Goal: Information Seeking & Learning: Learn about a topic

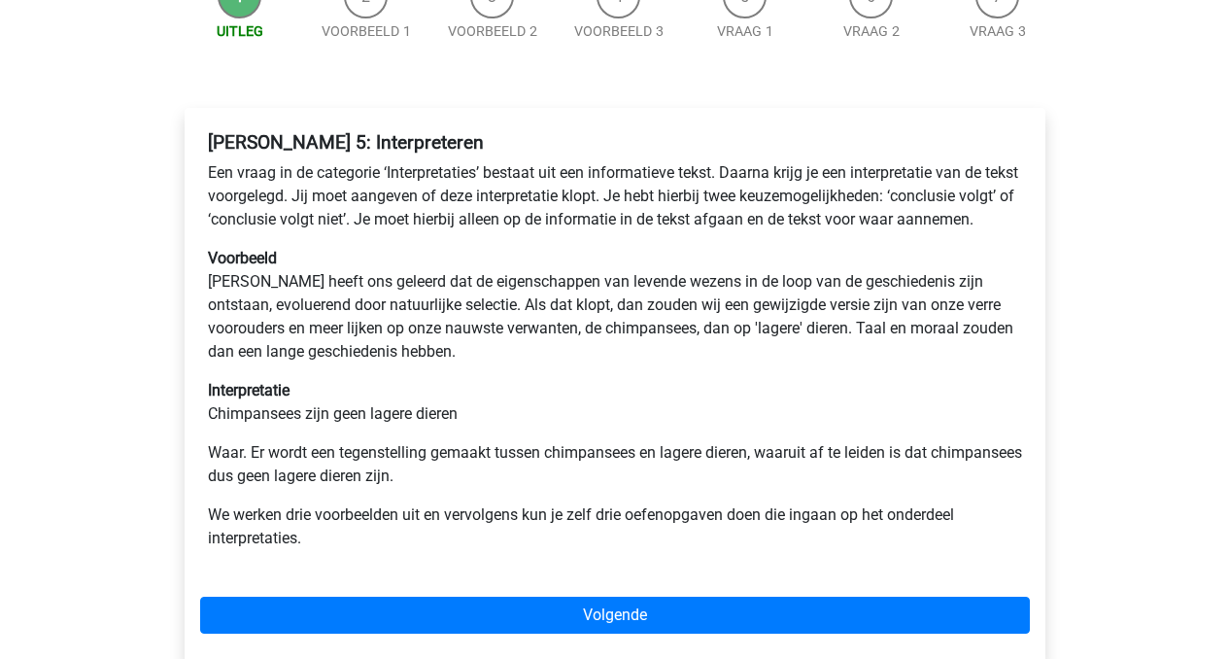
scroll to position [225, 0]
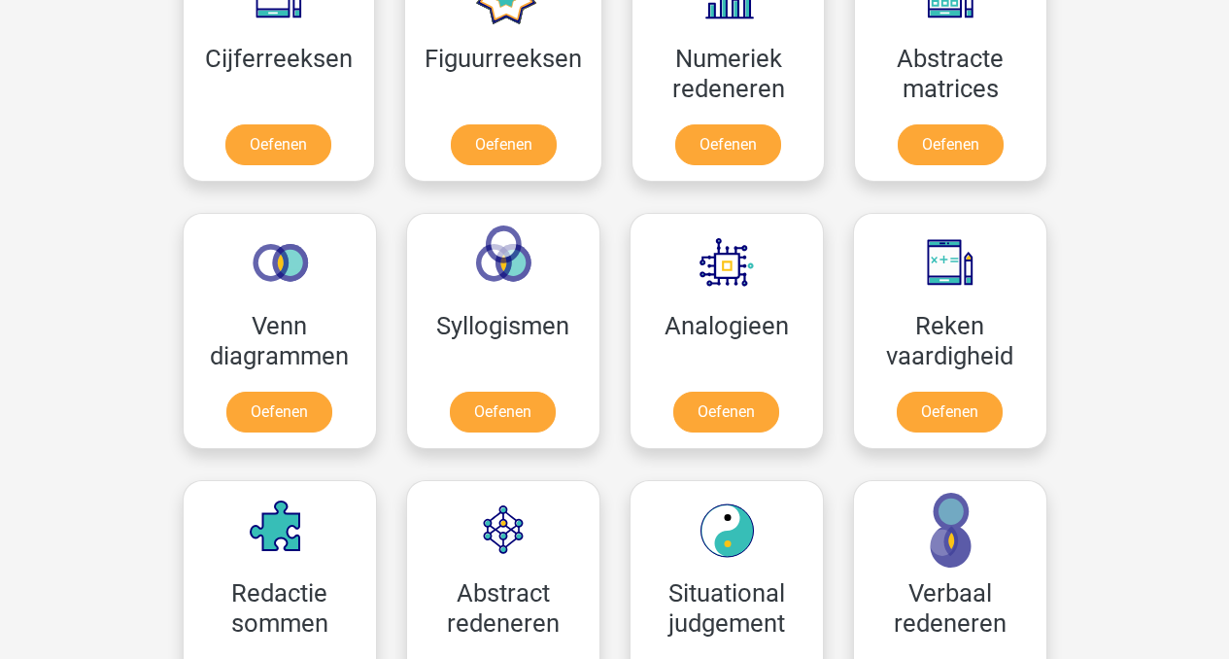
scroll to position [969, 0]
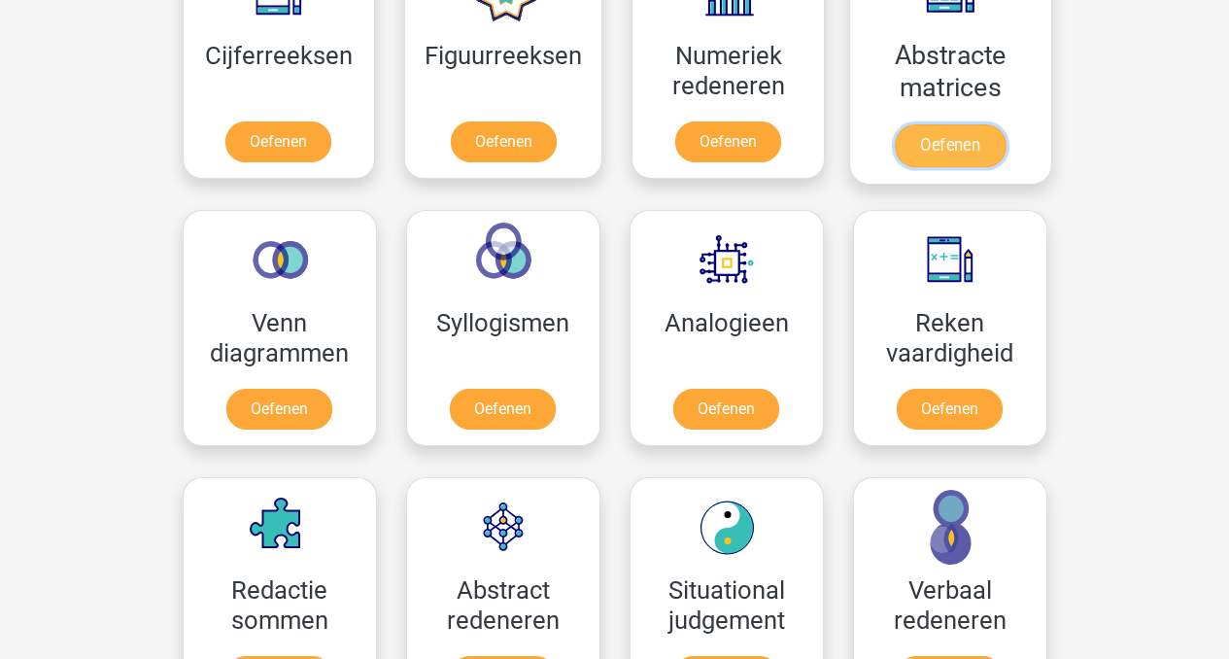
click at [951, 136] on link "Oefenen" at bounding box center [950, 145] width 111 height 43
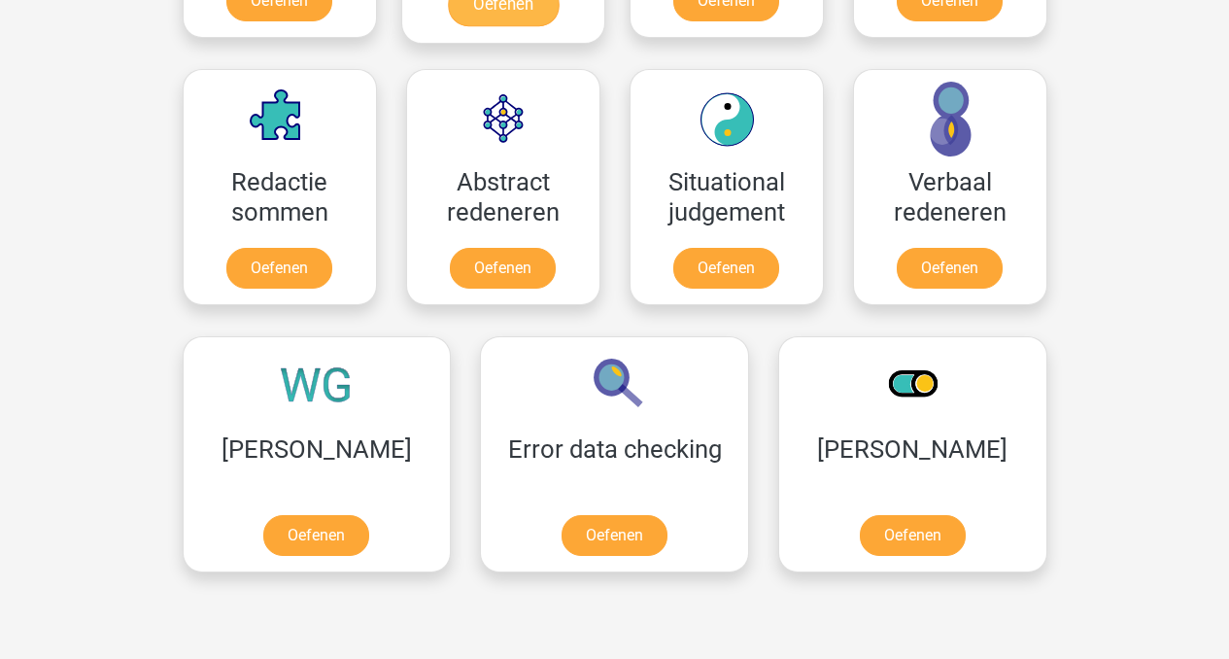
scroll to position [1384, 0]
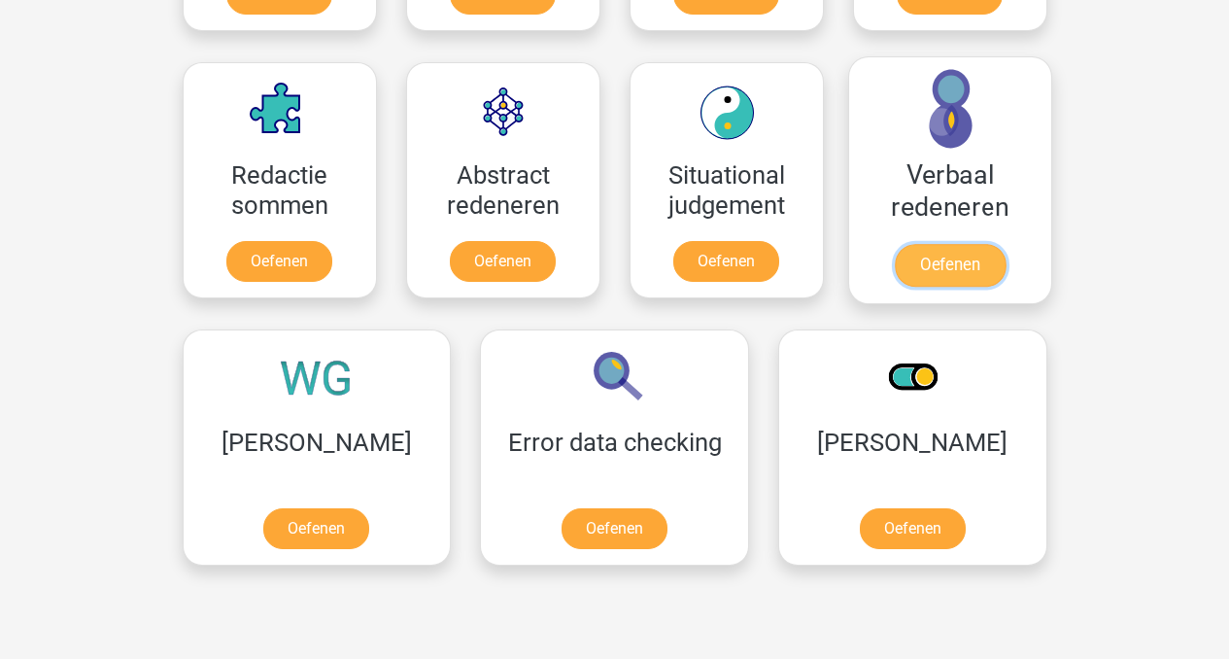
click at [971, 276] on link "Oefenen" at bounding box center [949, 265] width 111 height 43
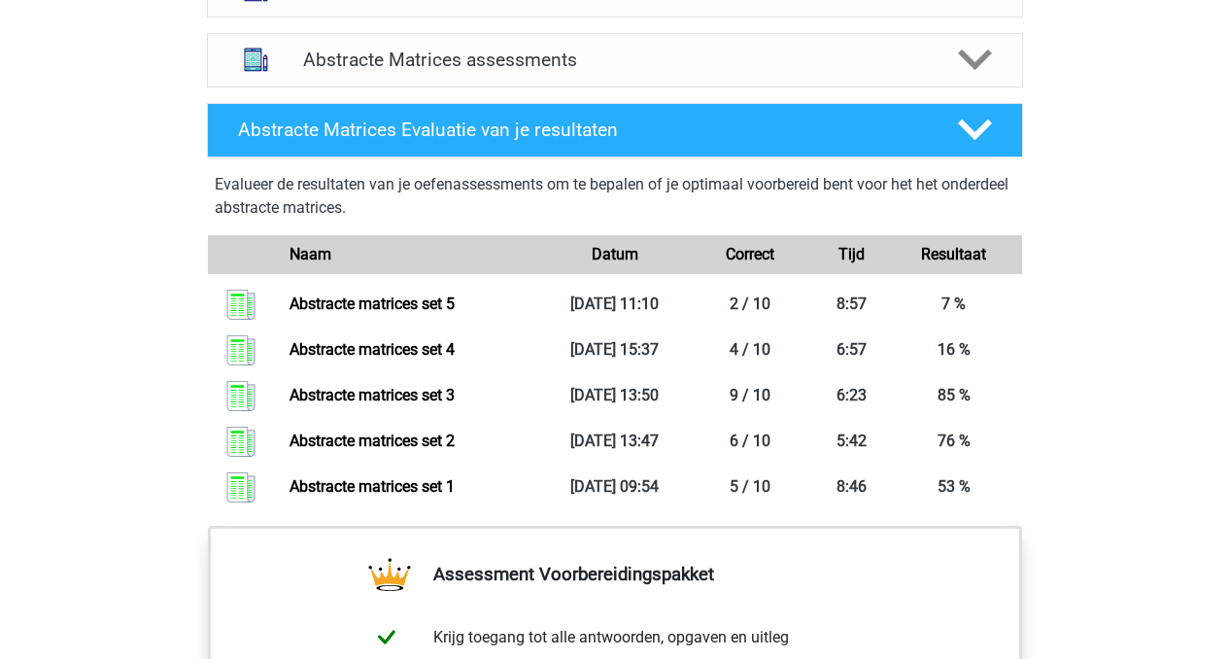
scroll to position [1295, 0]
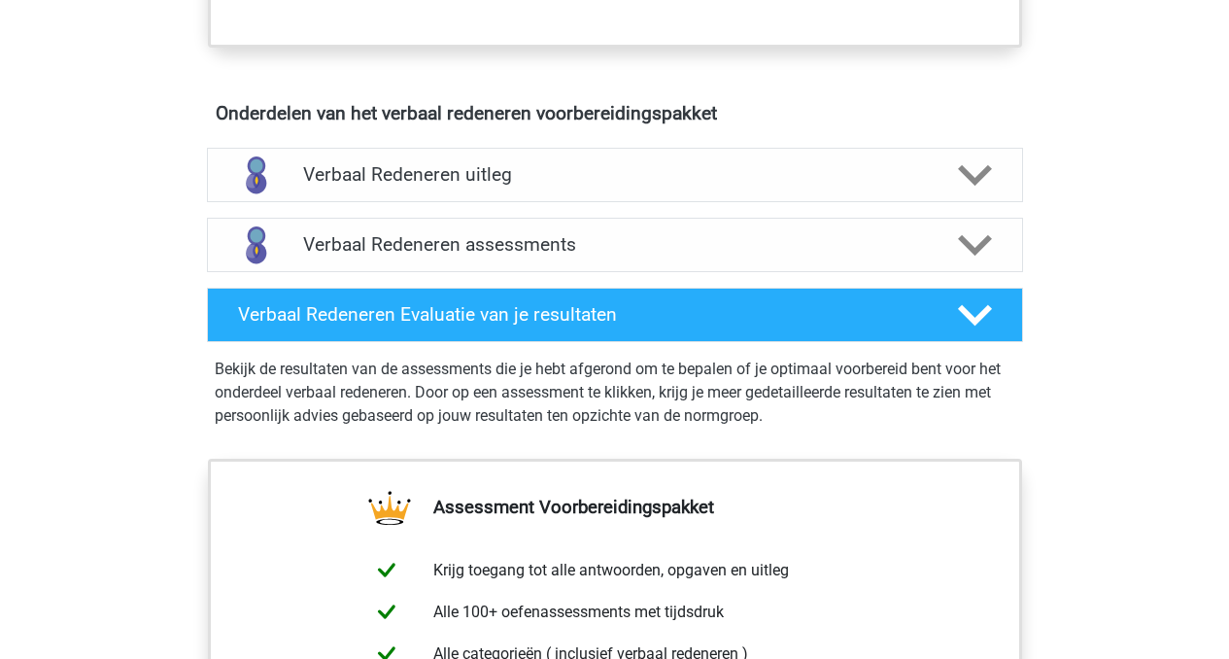
scroll to position [1190, 0]
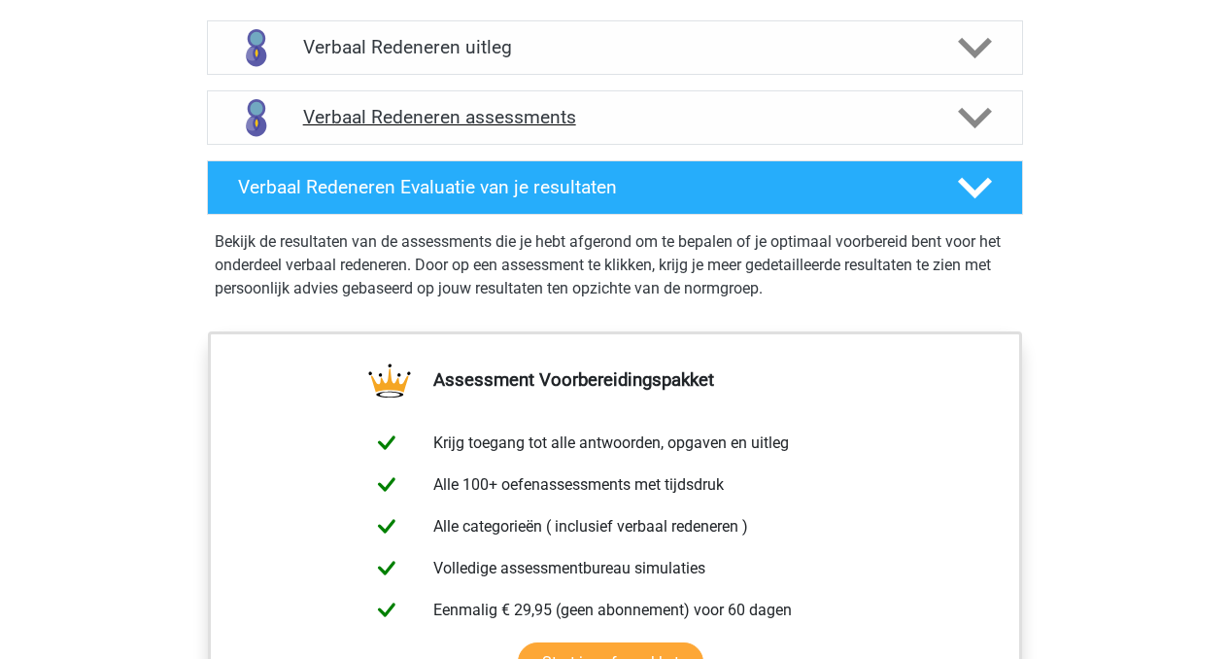
click at [467, 134] on div "Verbaal Redeneren assessments" at bounding box center [615, 117] width 816 height 54
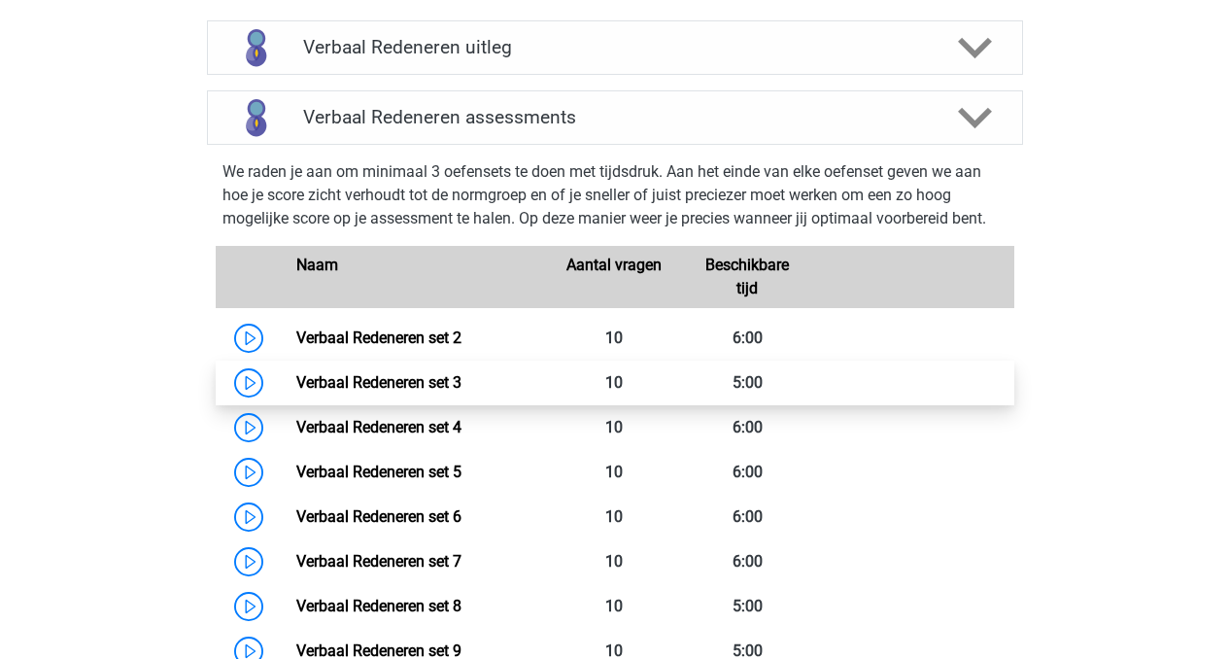
click at [346, 378] on link "Verbaal Redeneren set 3" at bounding box center [378, 382] width 165 height 18
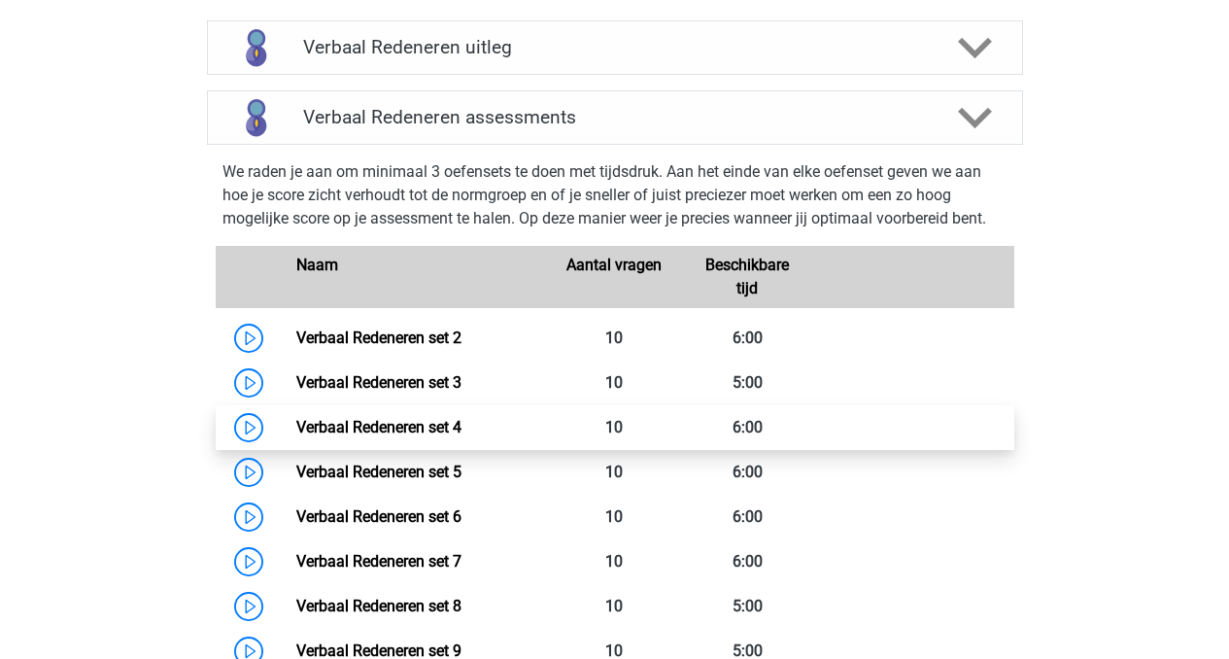
click at [388, 424] on link "Verbaal Redeneren set 4" at bounding box center [378, 427] width 165 height 18
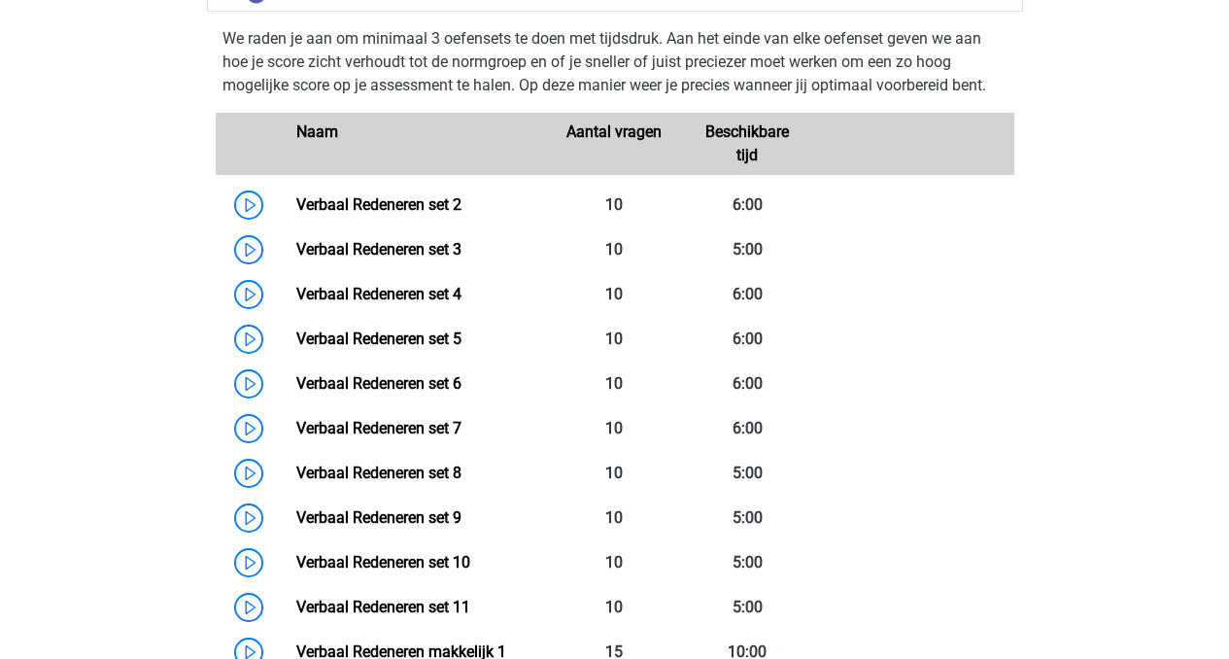
scroll to position [1312, 0]
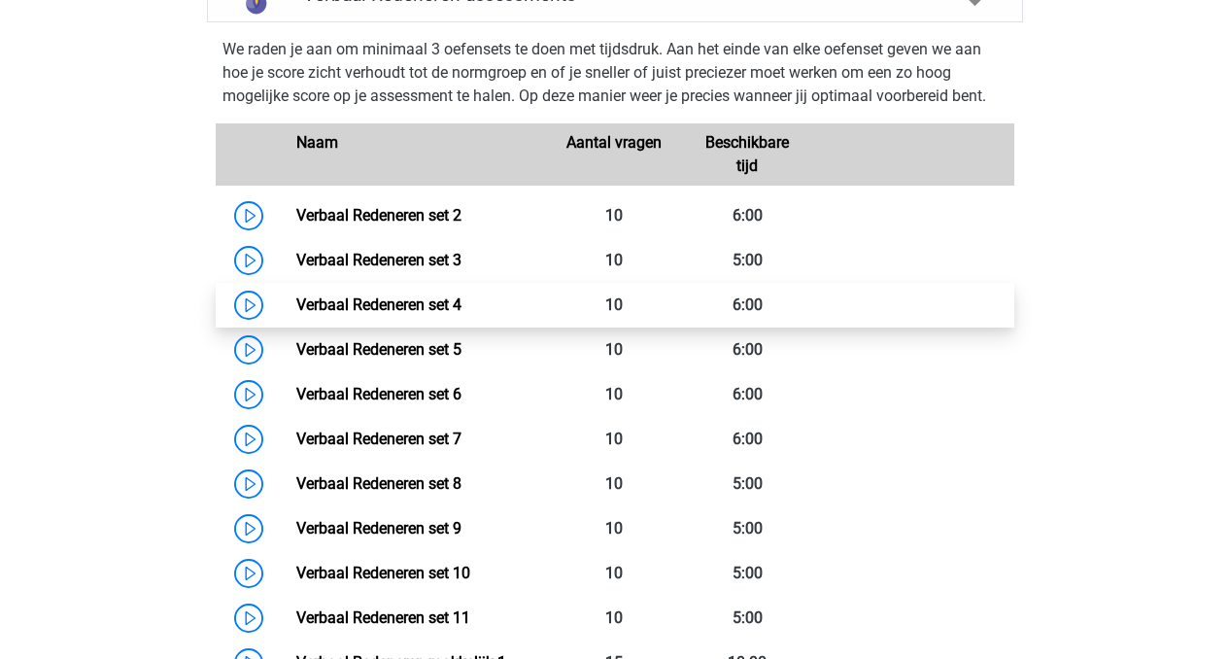
click at [375, 308] on link "Verbaal Redeneren set 4" at bounding box center [378, 304] width 165 height 18
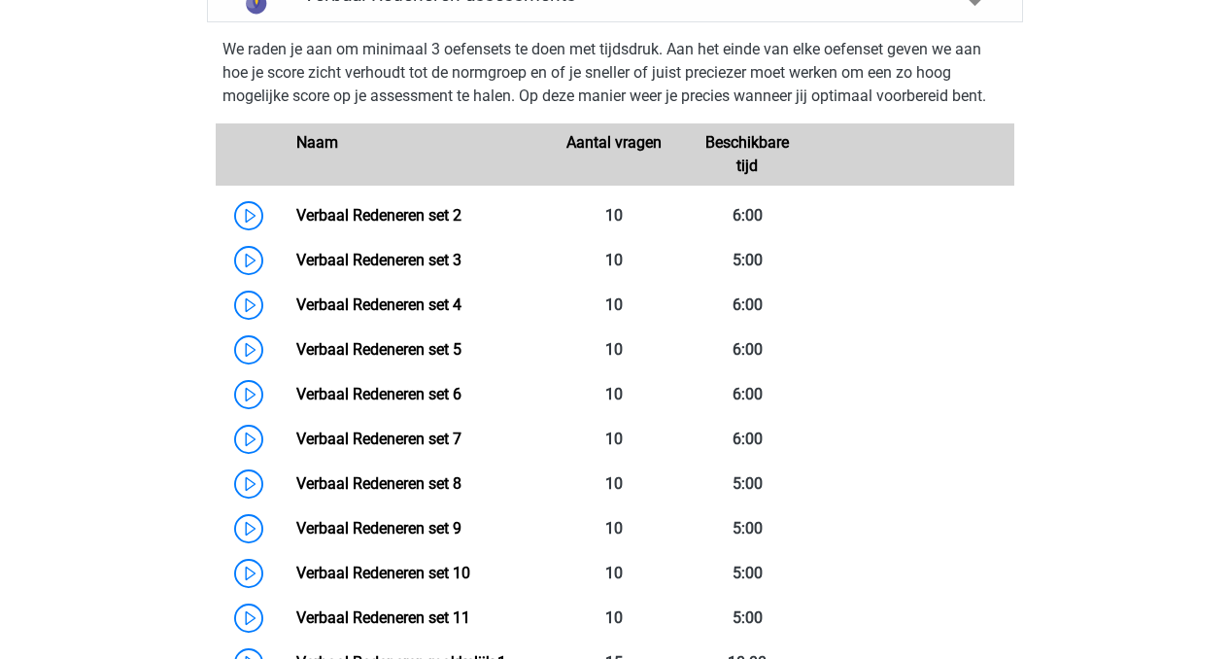
scroll to position [1397, 0]
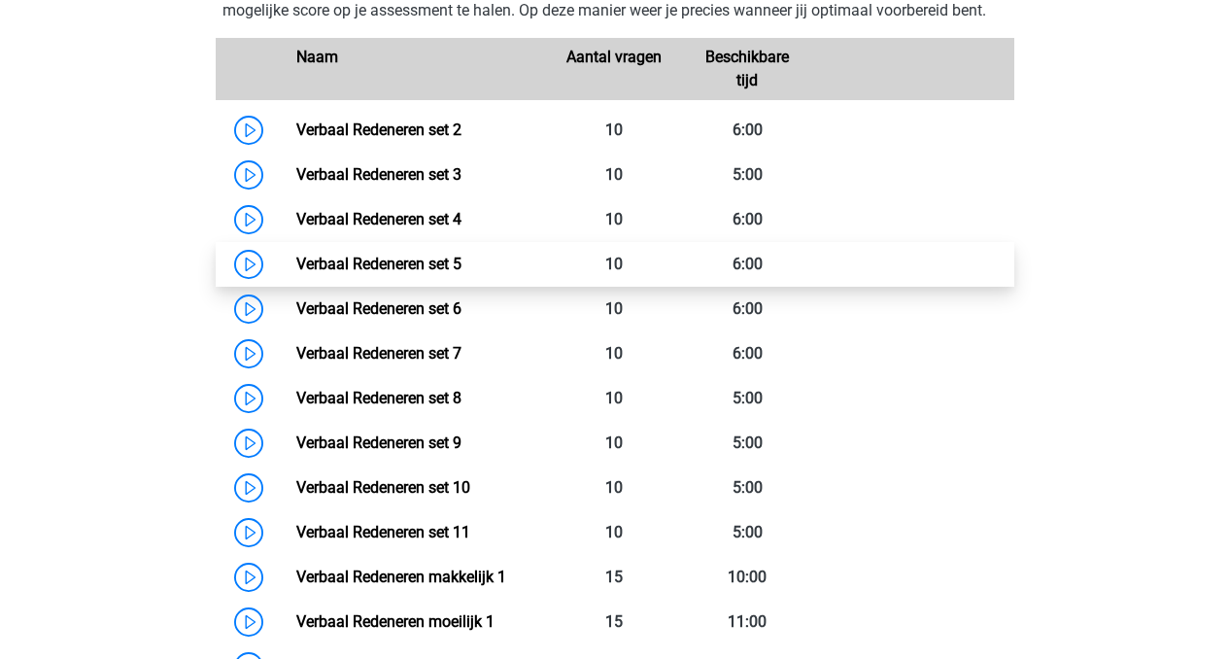
click at [360, 268] on link "Verbaal Redeneren set 5" at bounding box center [378, 264] width 165 height 18
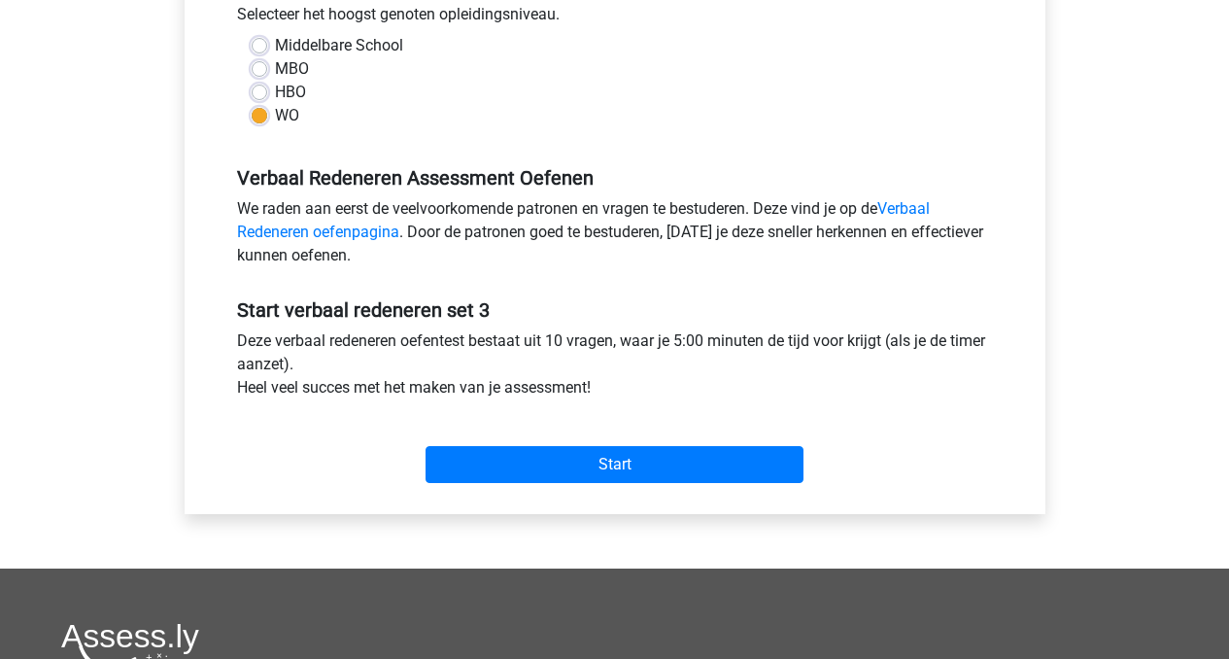
scroll to position [469, 0]
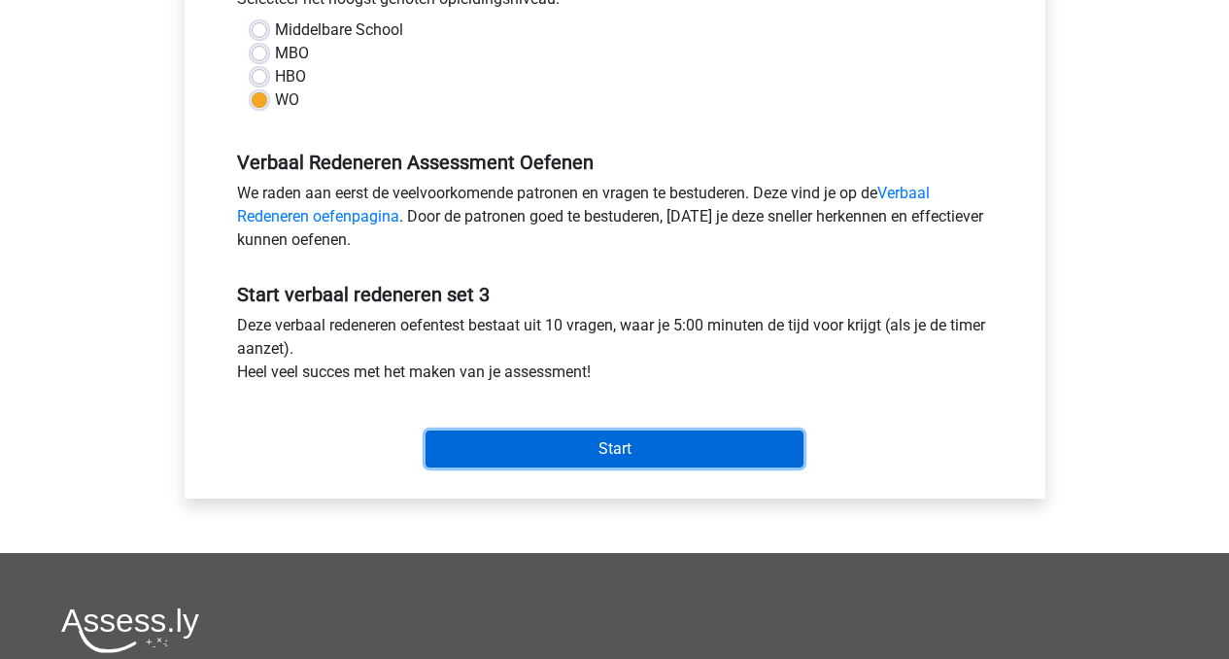
click at [643, 447] on input "Start" at bounding box center [615, 449] width 378 height 37
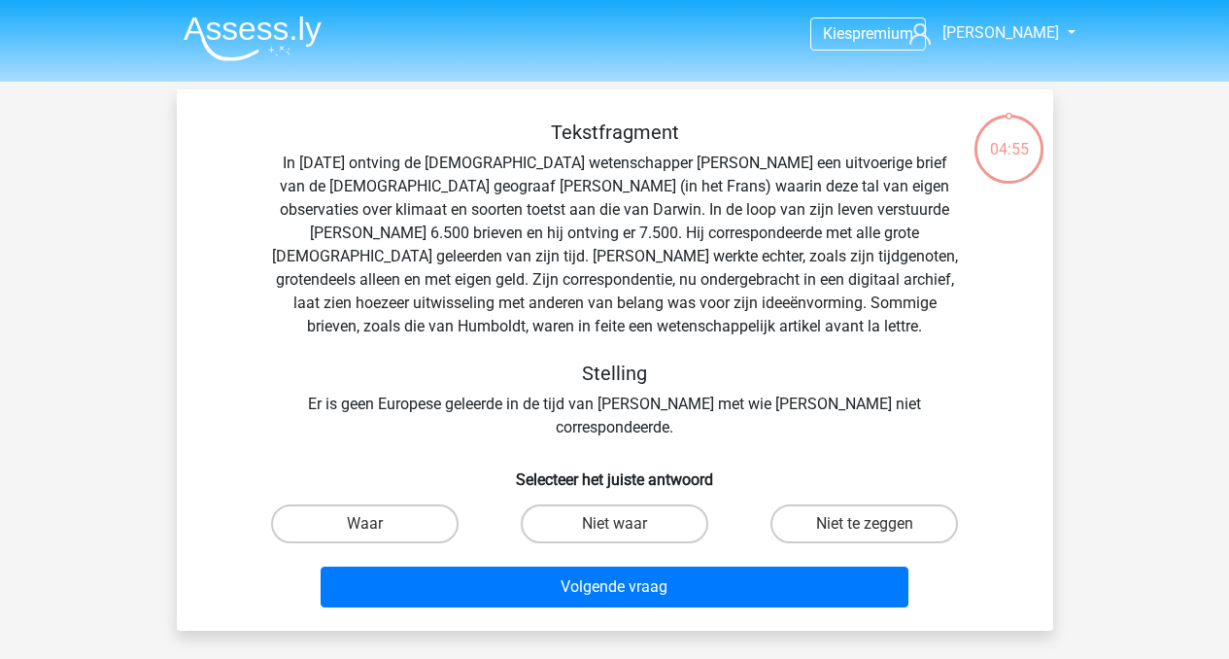
scroll to position [6, 0]
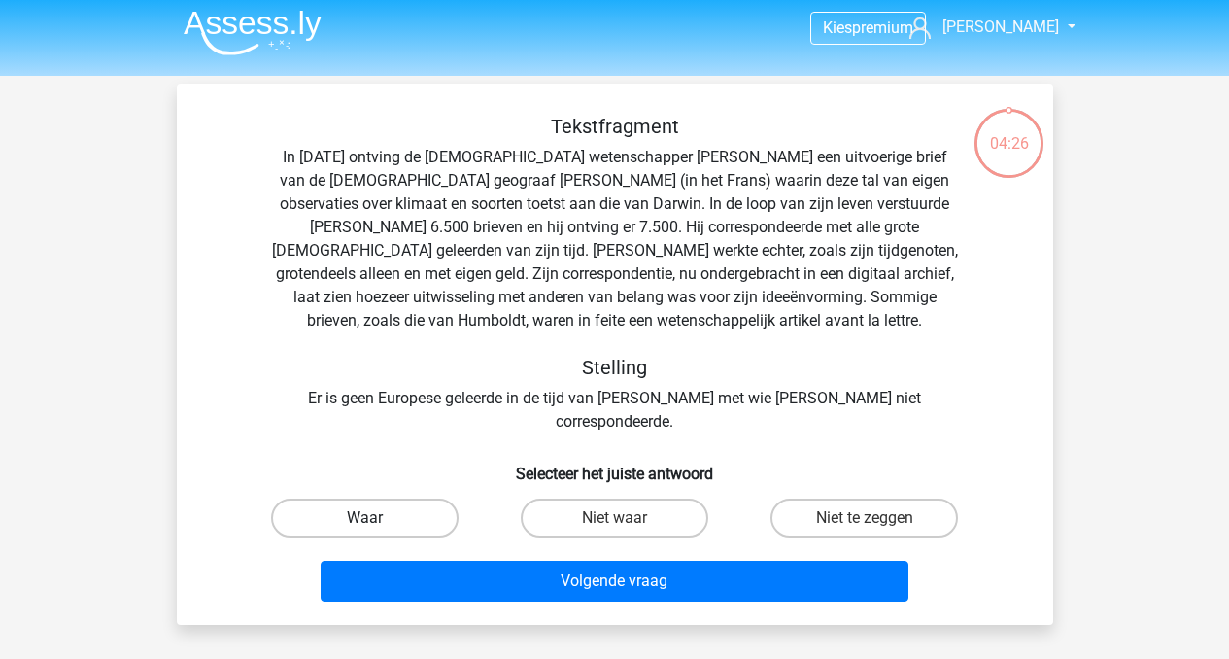
click at [388, 500] on label "Waar" at bounding box center [365, 518] width 188 height 39
click at [377, 518] on input "Waar" at bounding box center [370, 524] width 13 height 13
radio input "true"
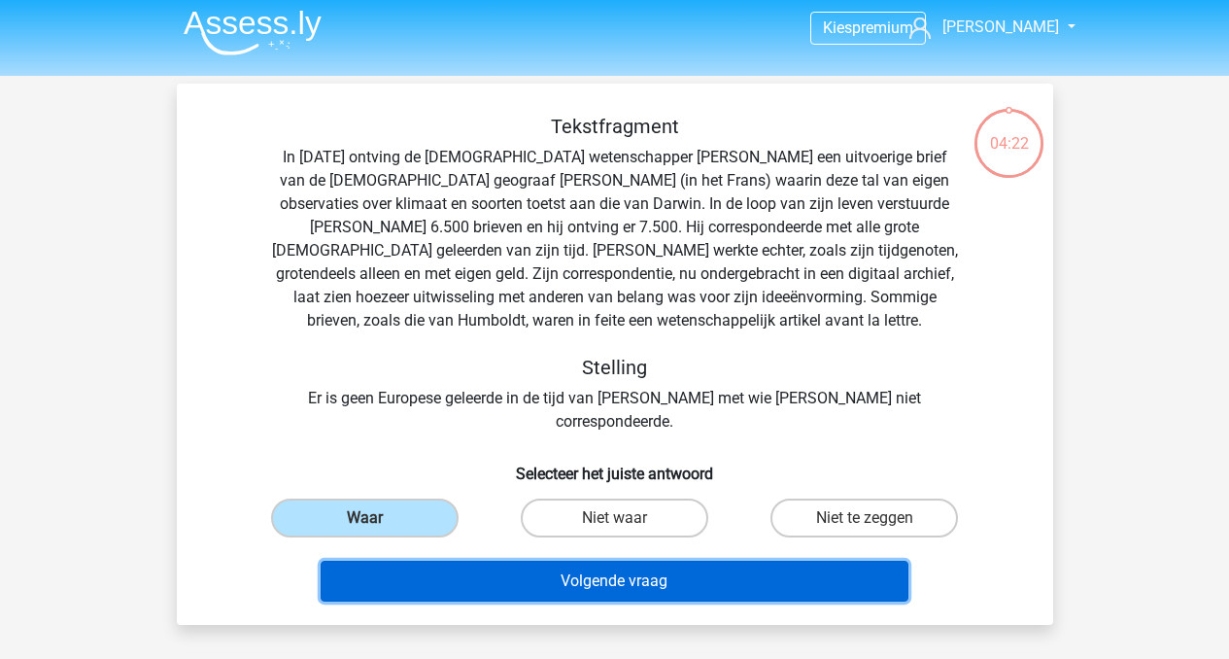
click at [597, 566] on button "Volgende vraag" at bounding box center [615, 581] width 588 height 41
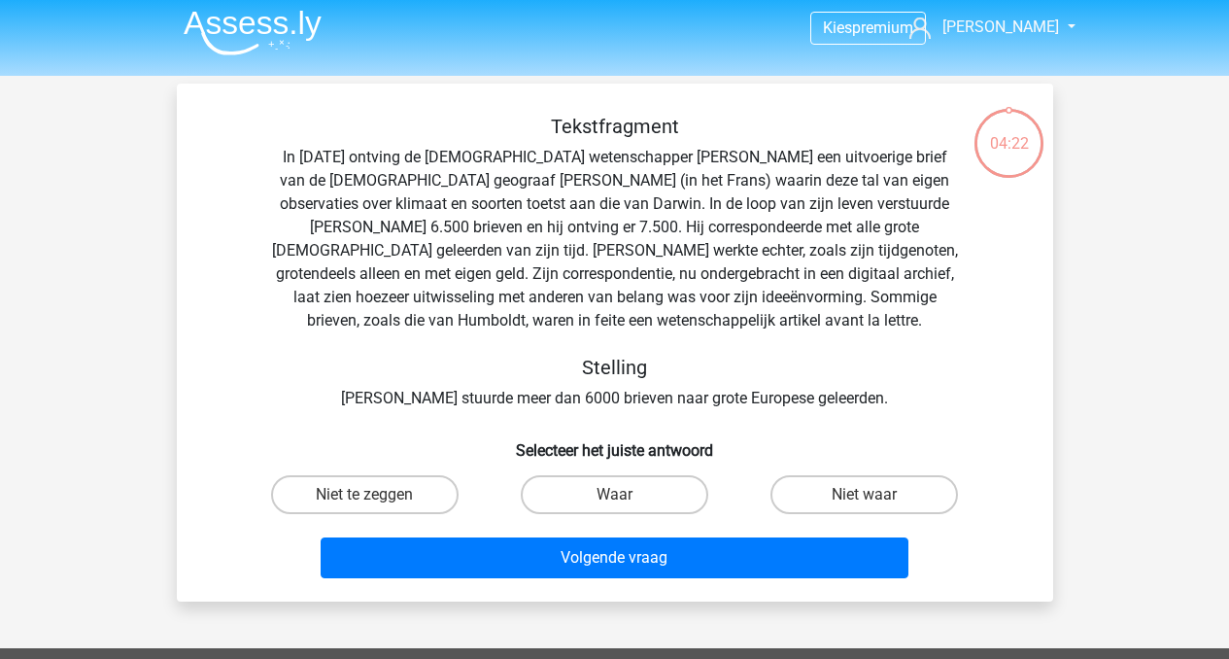
scroll to position [89, 0]
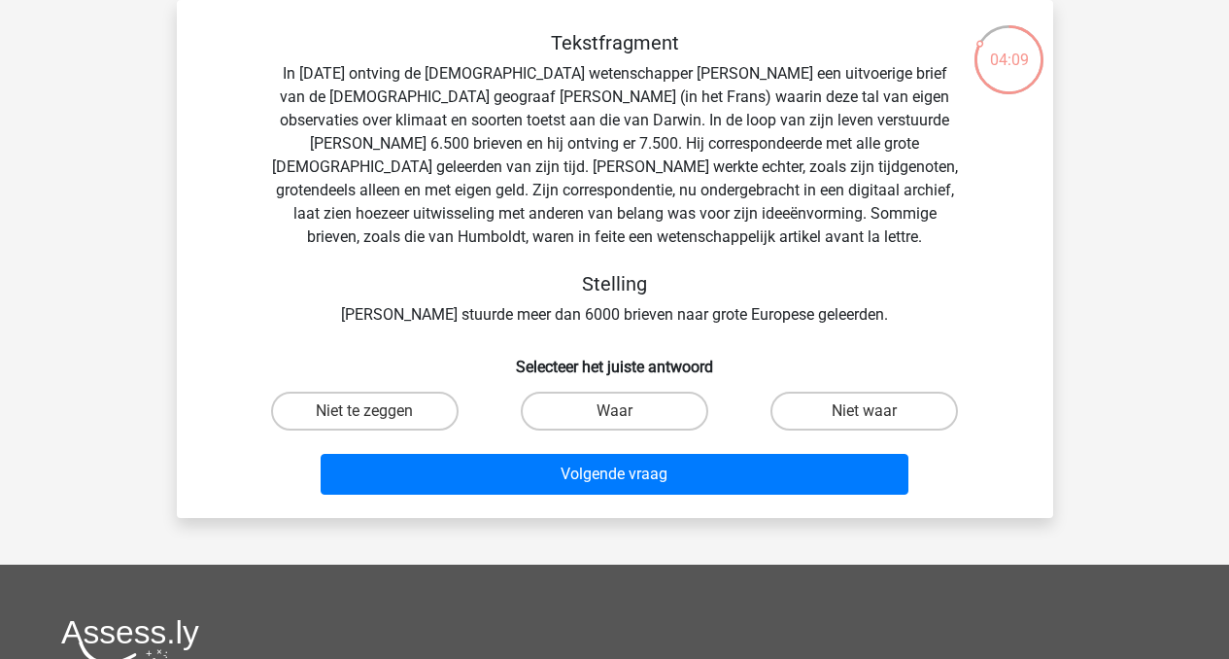
click at [866, 415] on input "Niet waar" at bounding box center [871, 417] width 13 height 13
radio input "true"
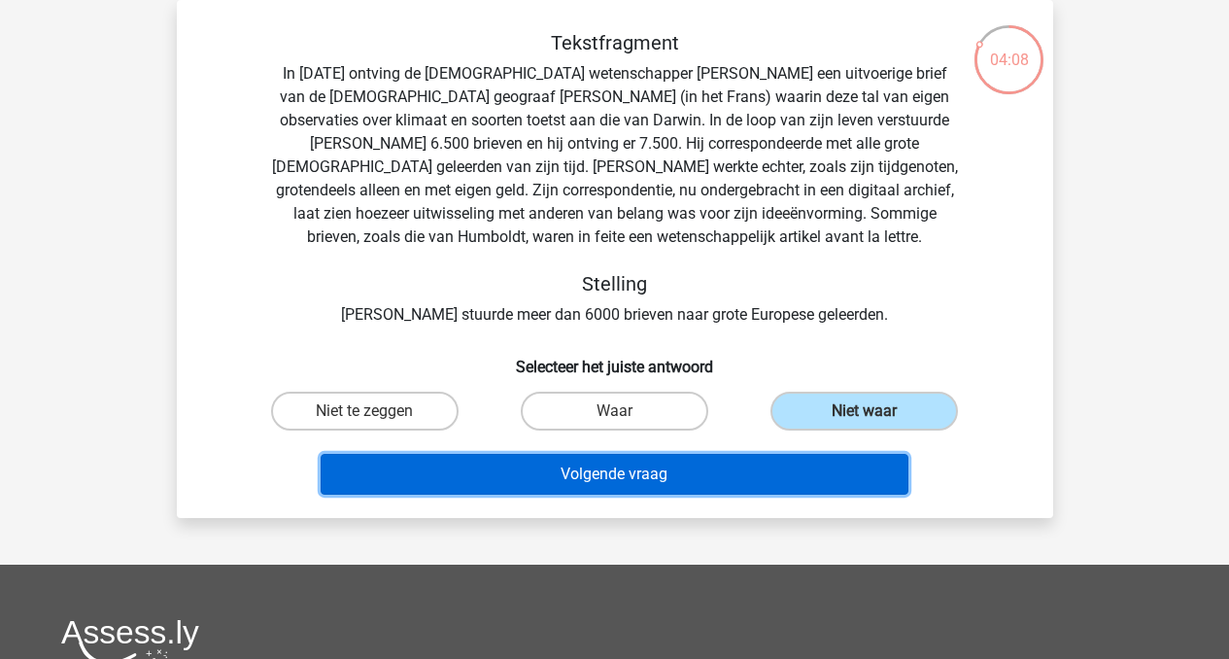
click at [623, 478] on button "Volgende vraag" at bounding box center [615, 474] width 588 height 41
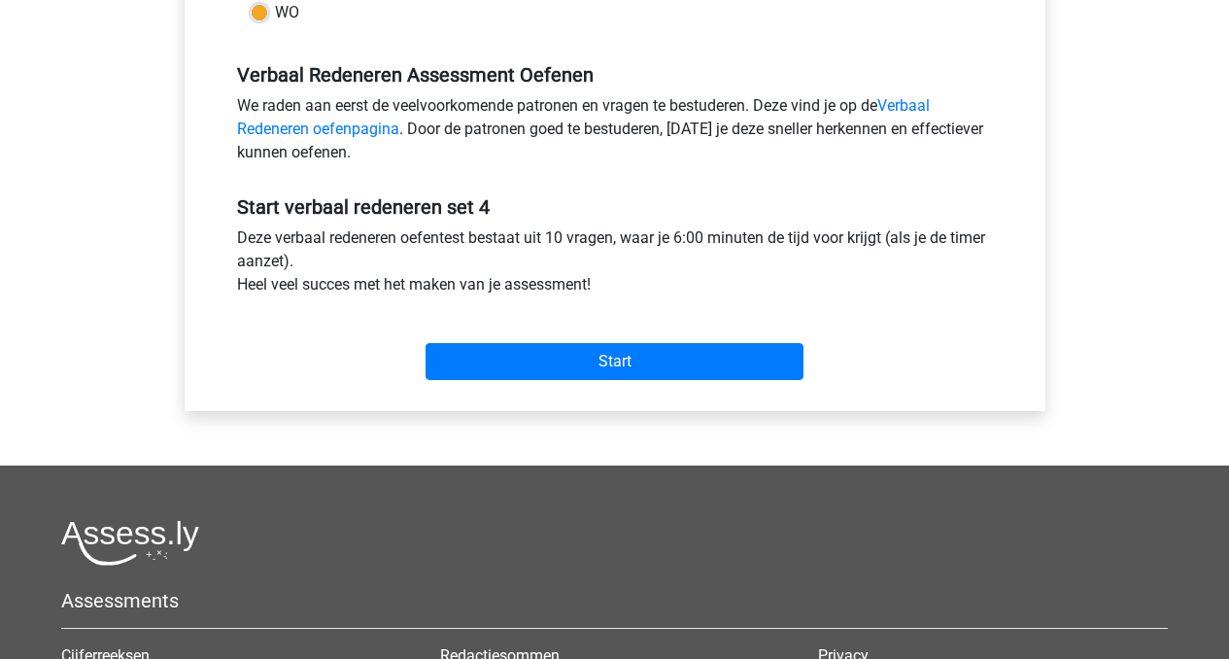
scroll to position [565, 0]
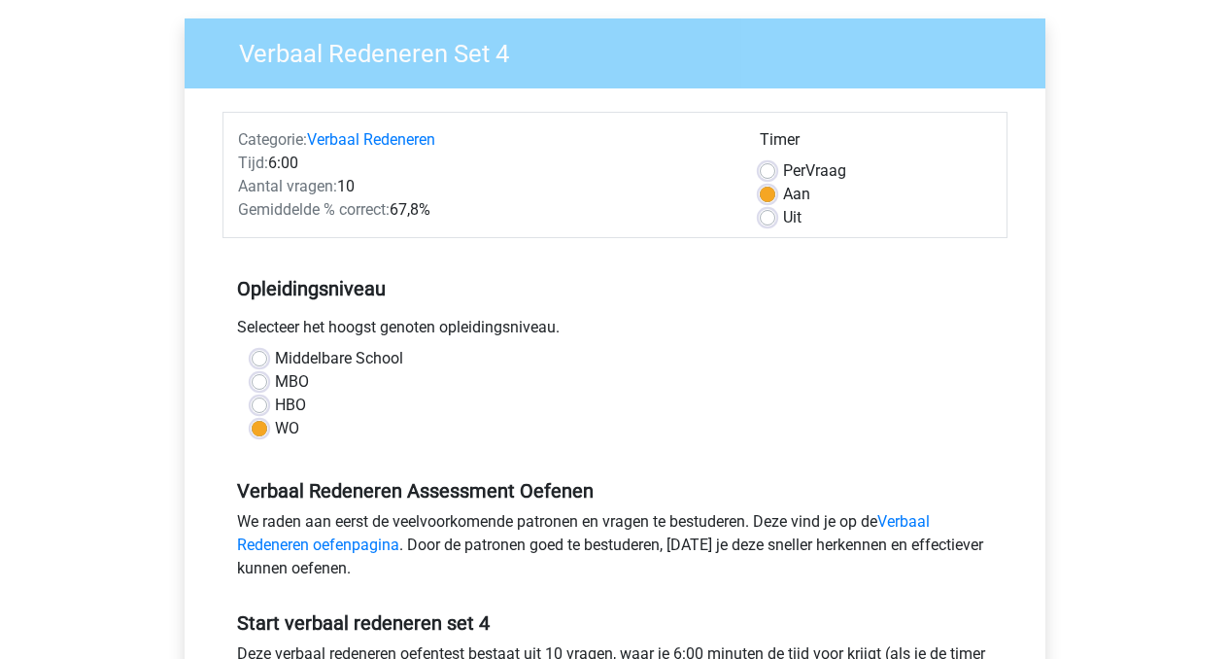
scroll to position [147, 0]
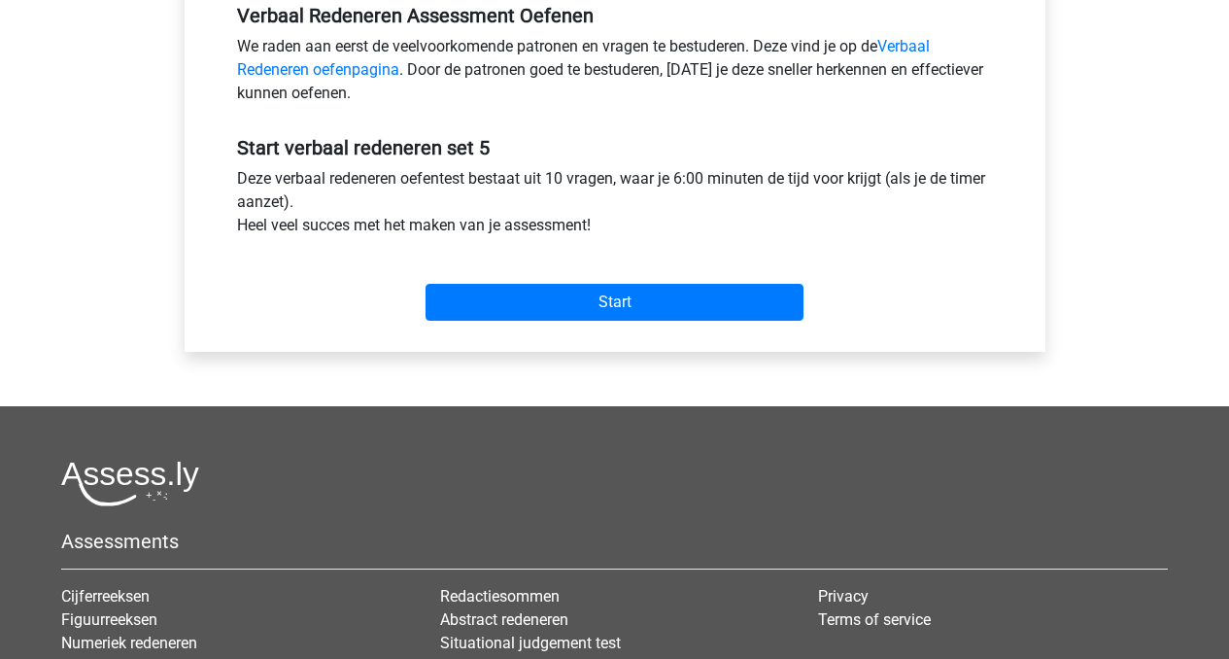
scroll to position [658, 0]
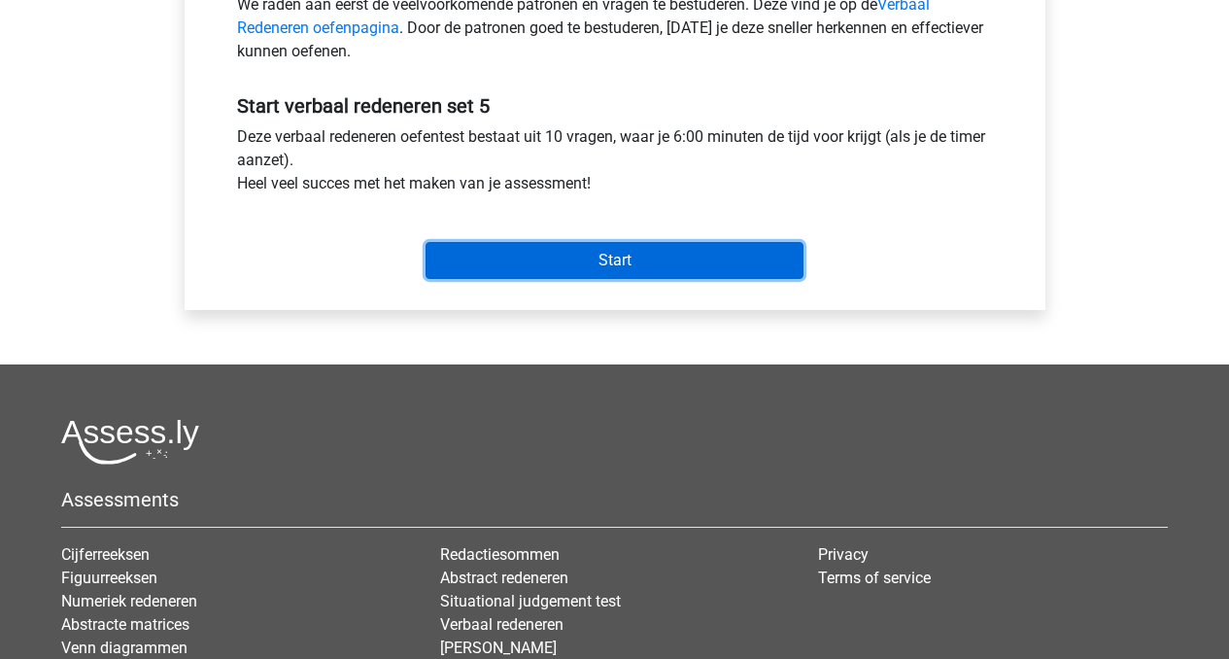
click at [607, 248] on input "Start" at bounding box center [615, 260] width 378 height 37
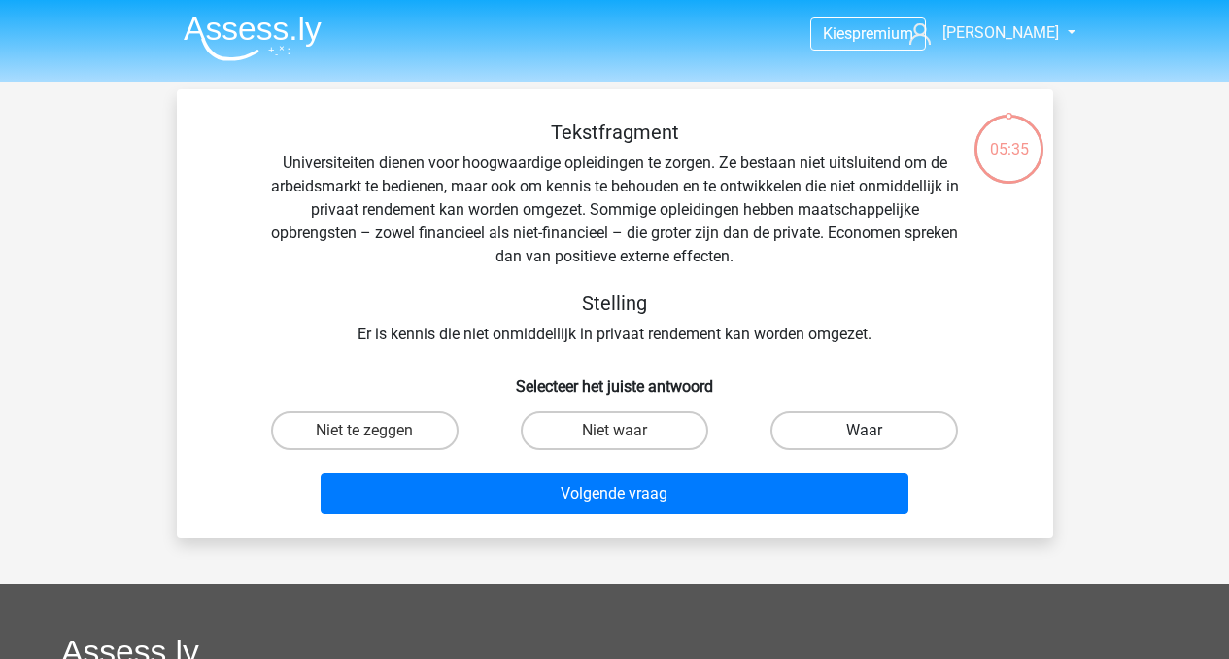
click at [848, 432] on label "Waar" at bounding box center [865, 430] width 188 height 39
click at [865, 432] on input "Waar" at bounding box center [871, 437] width 13 height 13
radio input "true"
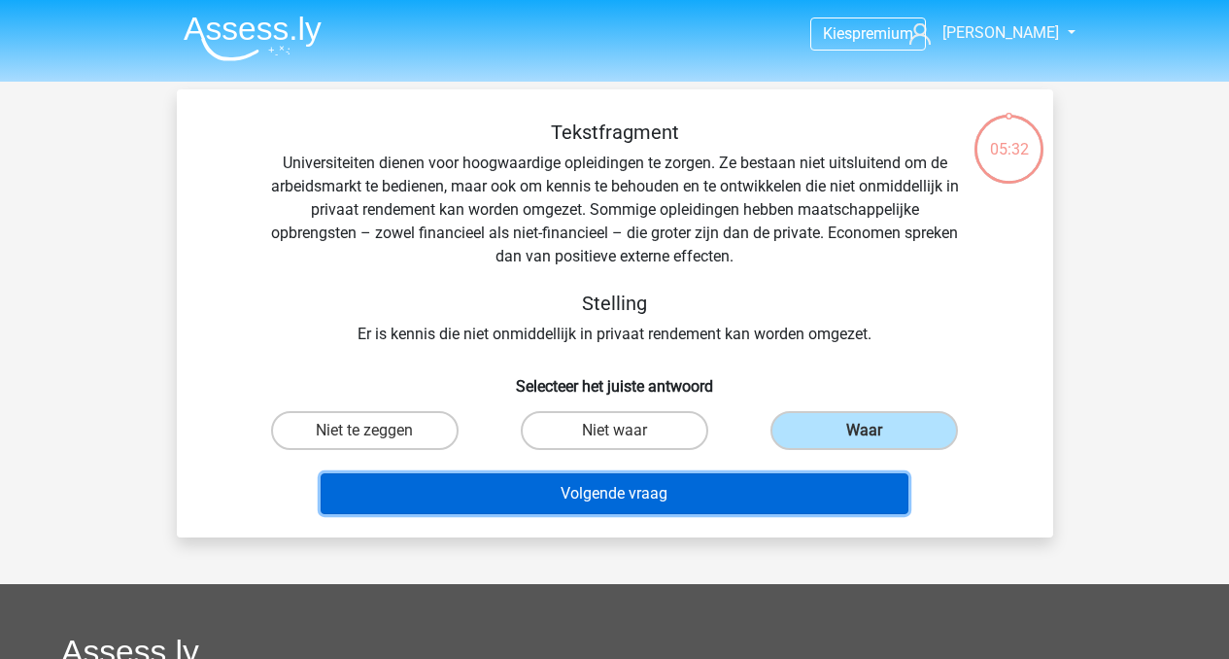
click at [642, 500] on button "Volgende vraag" at bounding box center [615, 493] width 588 height 41
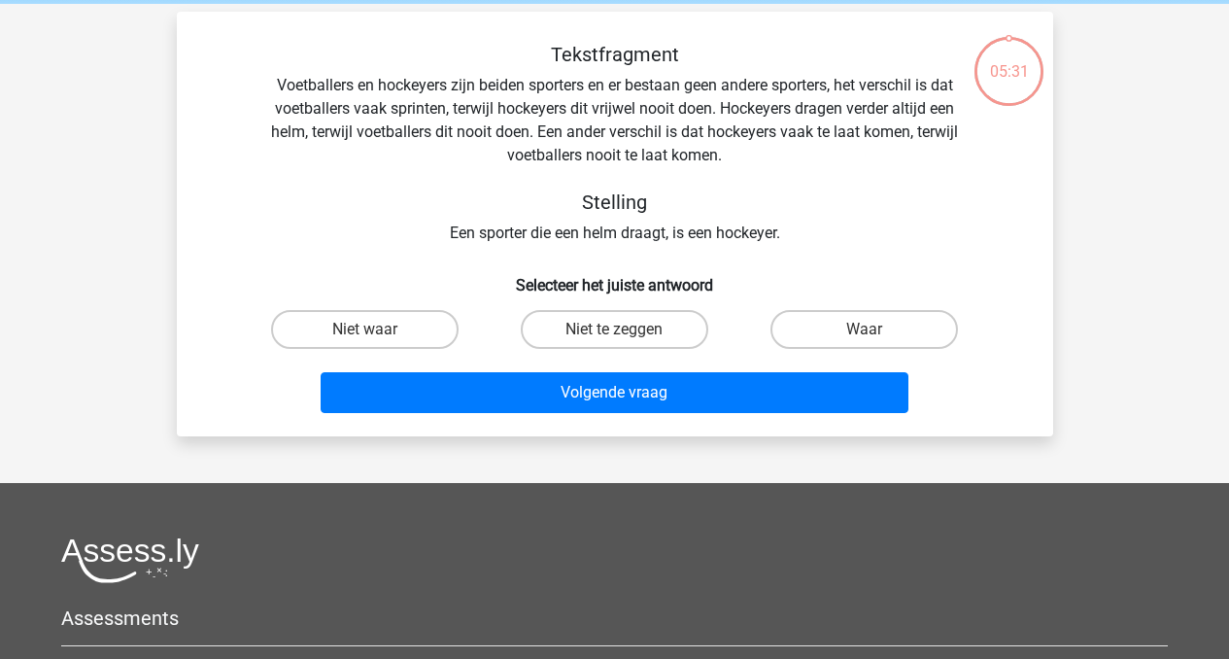
scroll to position [89, 0]
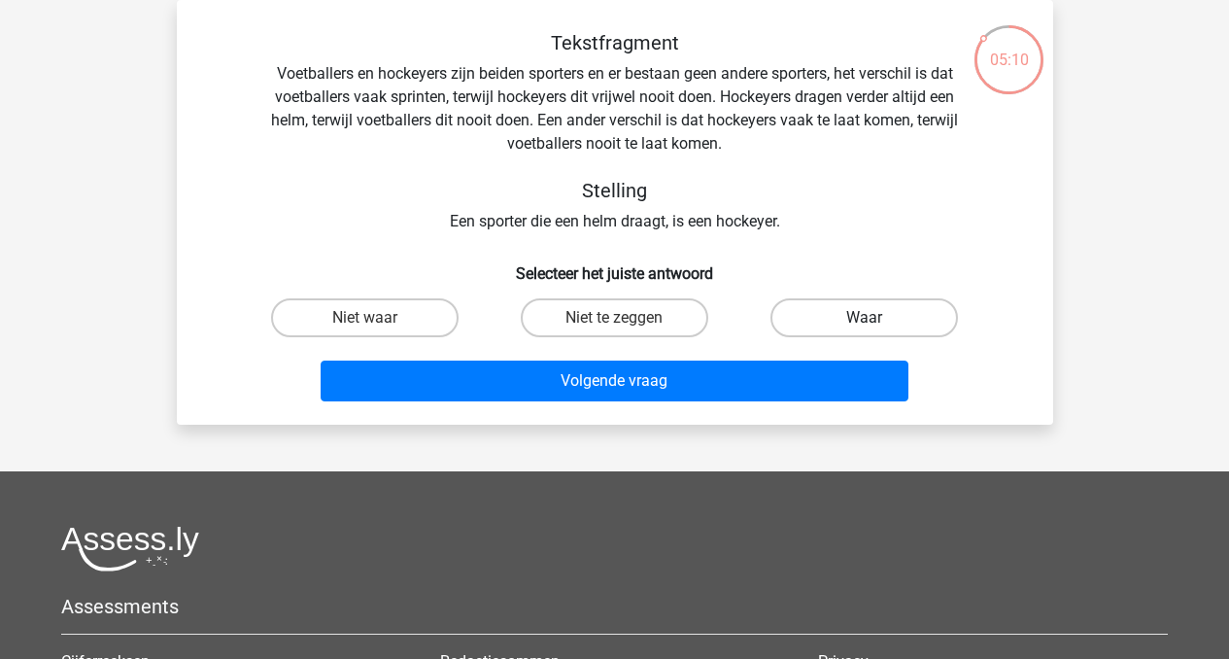
click at [846, 317] on label "Waar" at bounding box center [865, 317] width 188 height 39
click at [865, 318] on input "Waar" at bounding box center [871, 324] width 13 height 13
radio input "true"
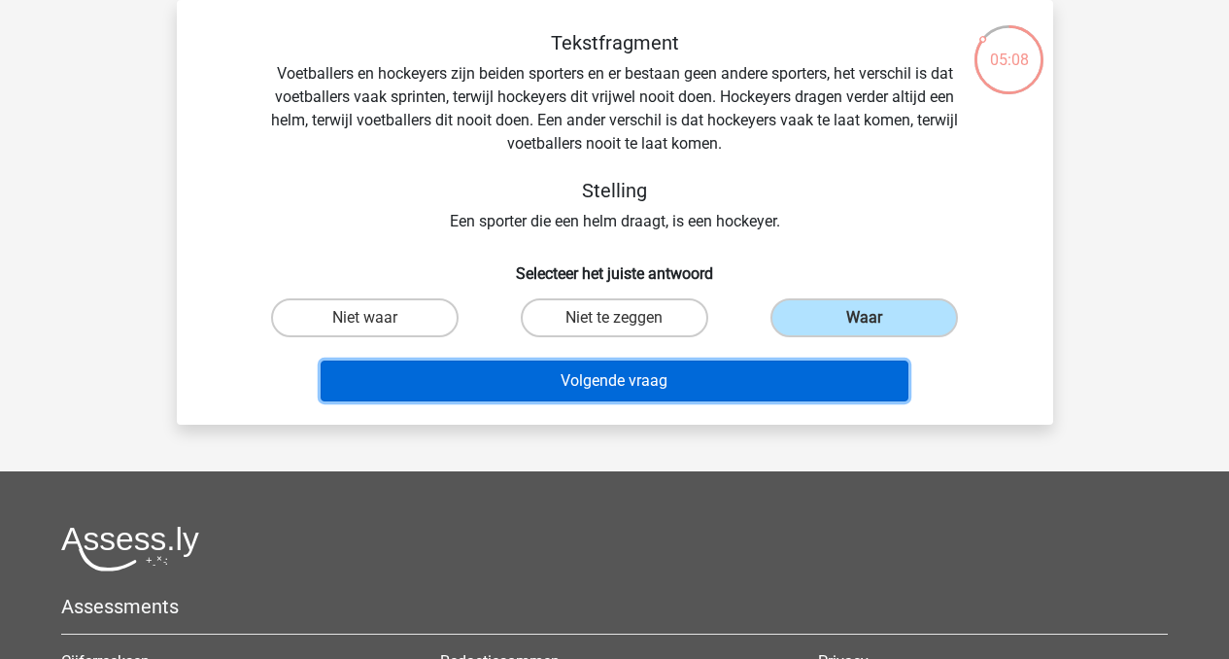
click at [670, 388] on button "Volgende vraag" at bounding box center [615, 381] width 588 height 41
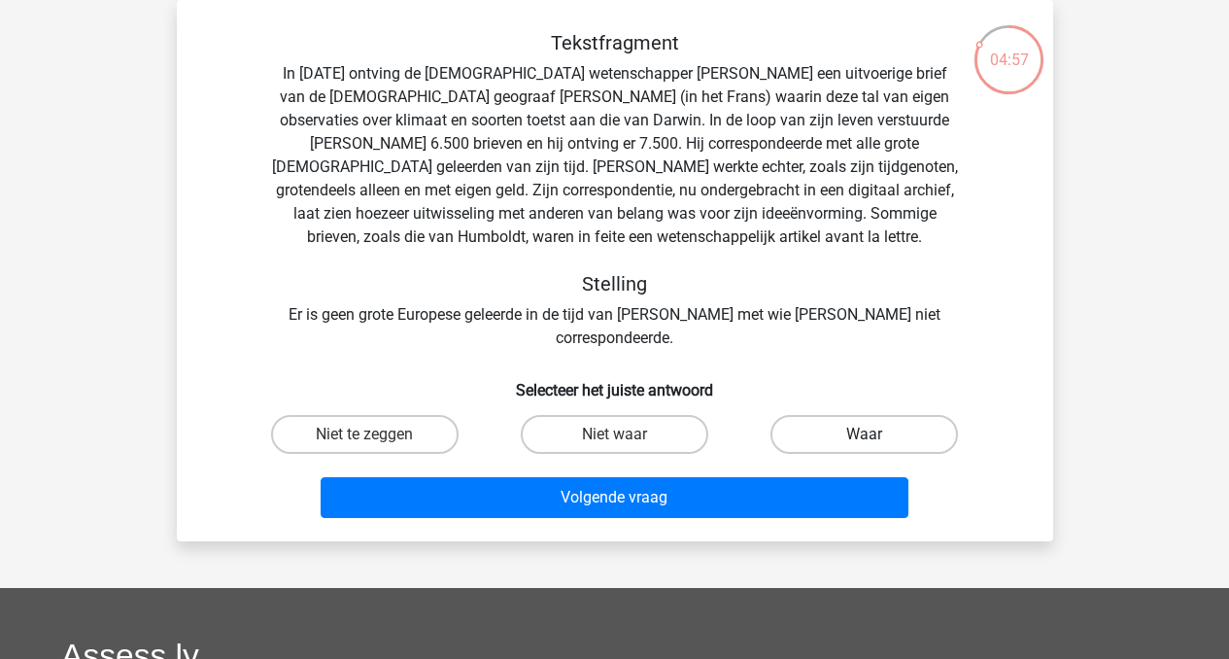
click at [846, 415] on label "Waar" at bounding box center [865, 434] width 188 height 39
click at [865, 434] on input "Waar" at bounding box center [871, 440] width 13 height 13
radio input "true"
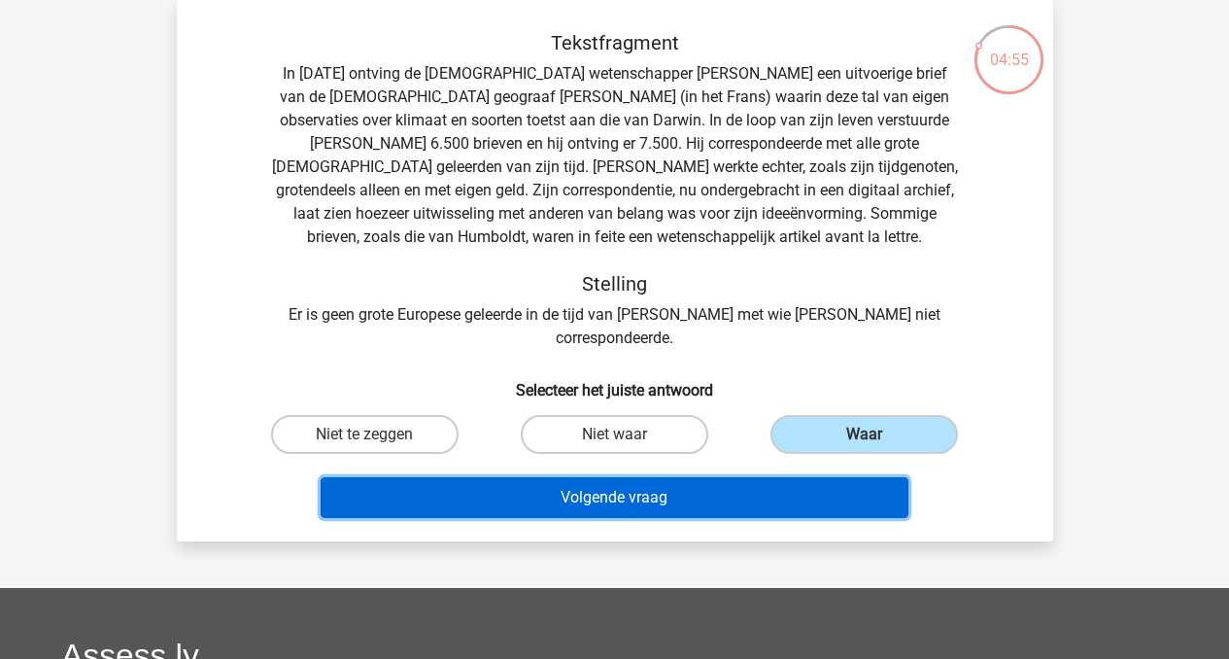
click at [675, 481] on button "Volgende vraag" at bounding box center [615, 497] width 588 height 41
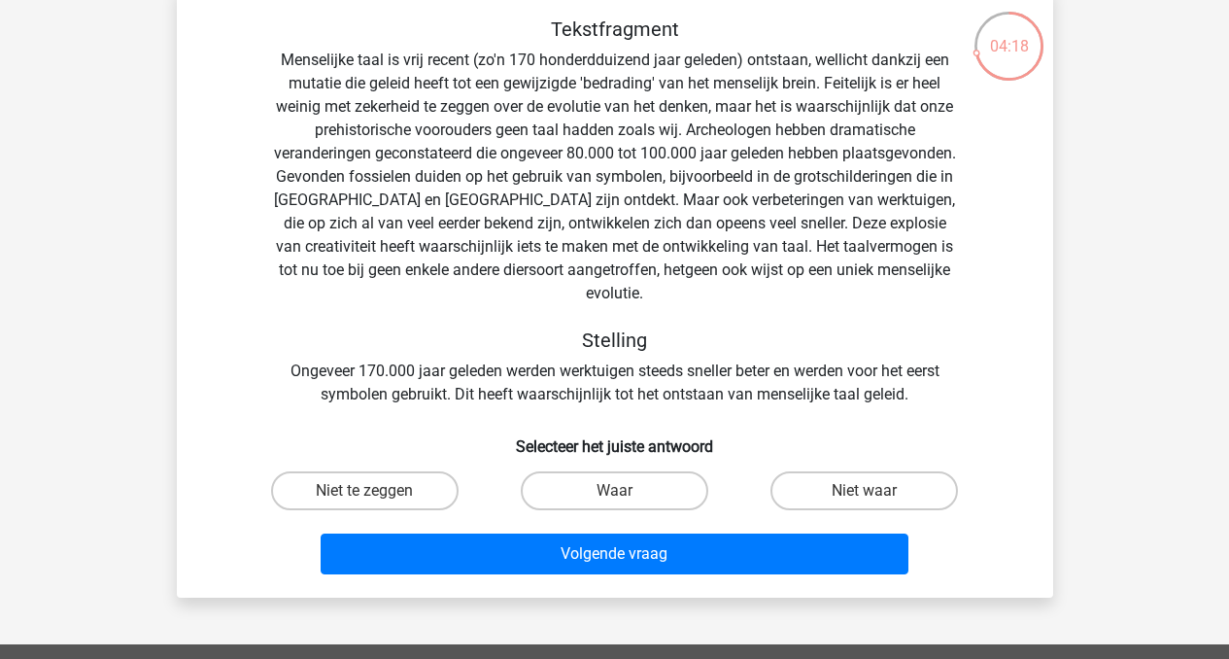
scroll to position [105, 0]
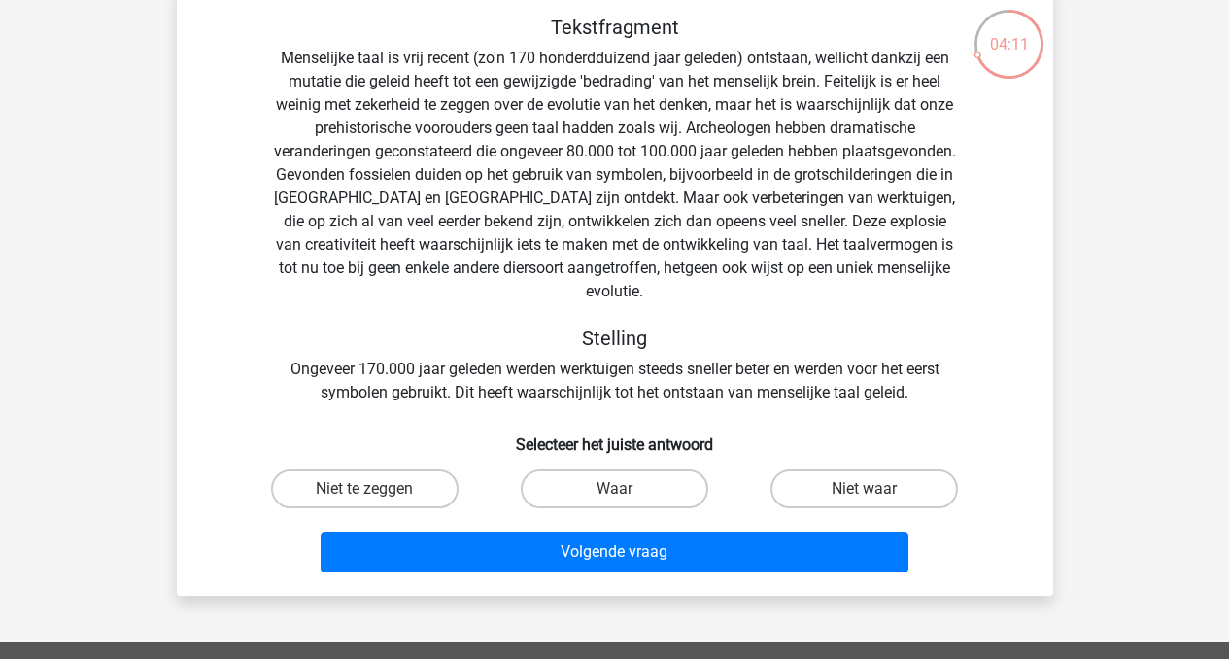
click at [877, 489] on input "Niet waar" at bounding box center [871, 495] width 13 height 13
radio input "true"
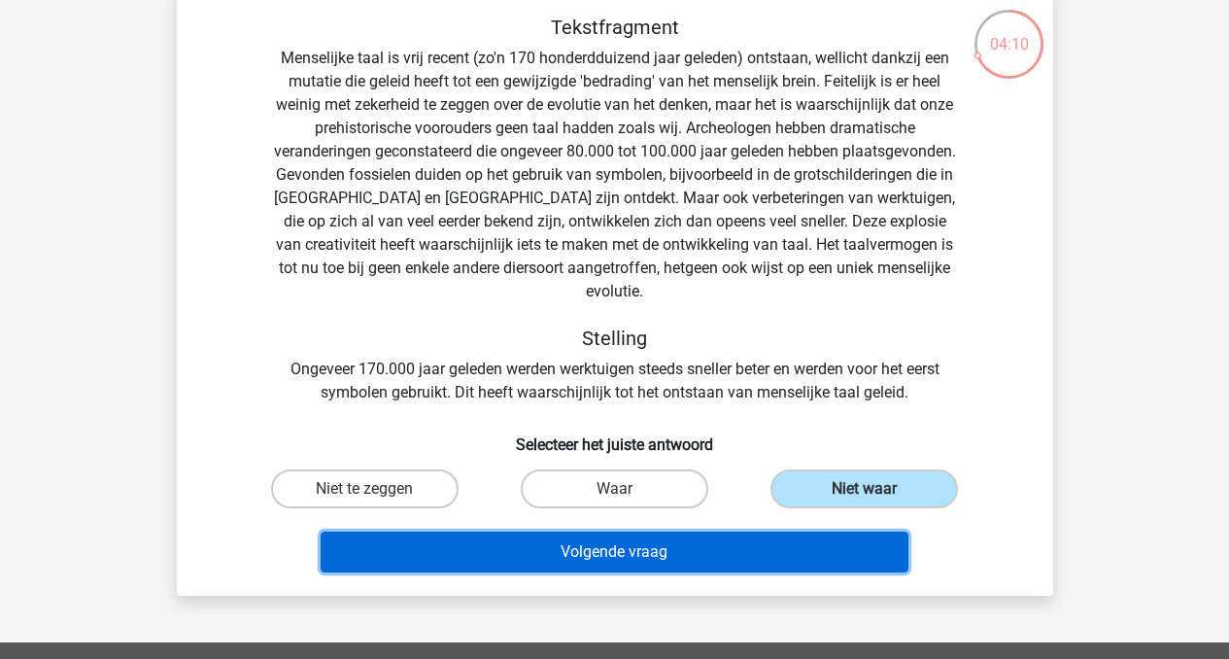
click at [705, 539] on button "Volgende vraag" at bounding box center [615, 552] width 588 height 41
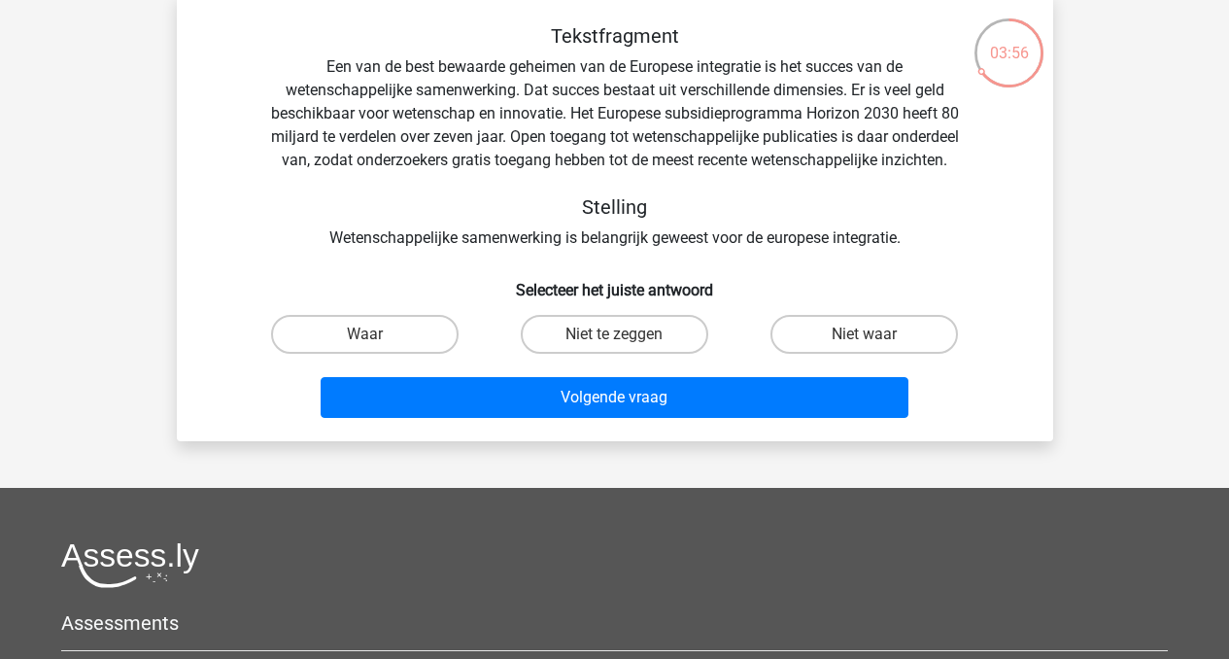
scroll to position [98, 0]
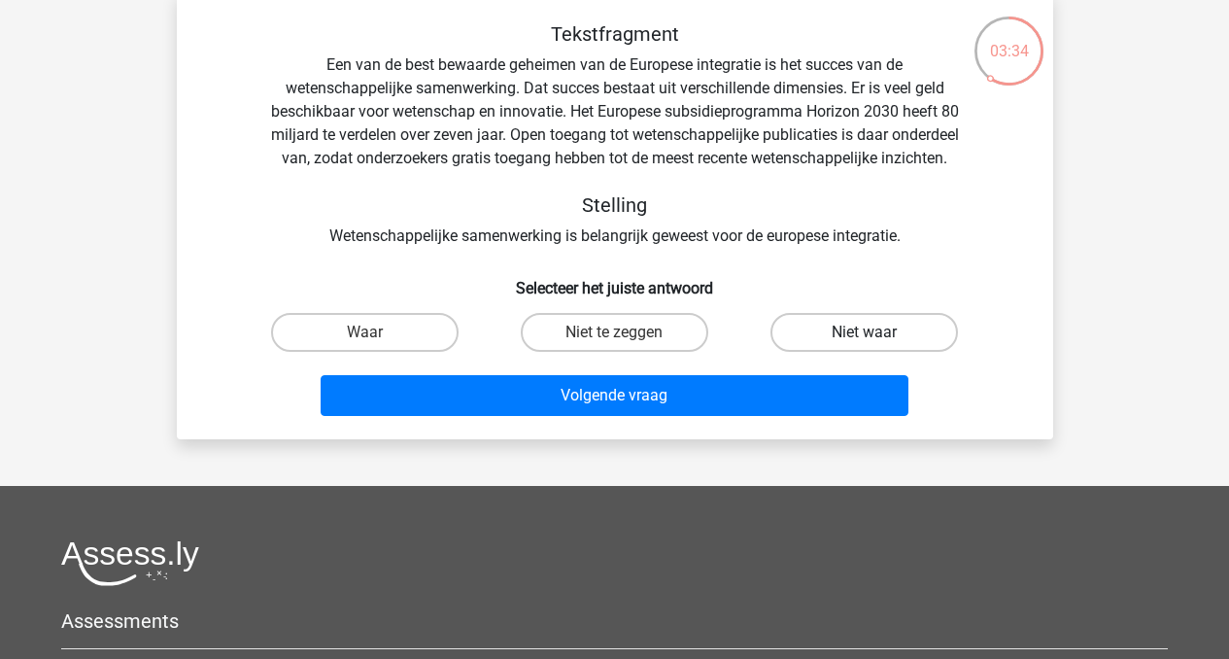
click at [887, 350] on label "Niet waar" at bounding box center [865, 332] width 188 height 39
click at [878, 345] on input "Niet waar" at bounding box center [871, 338] width 13 height 13
radio input "true"
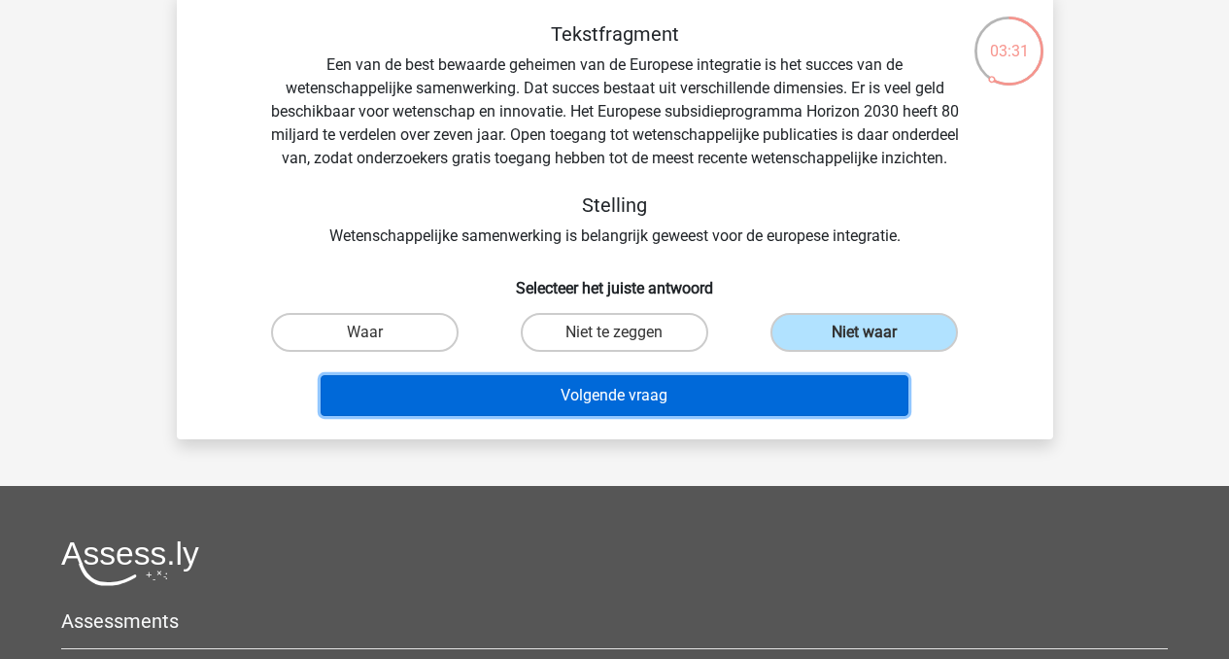
click at [633, 416] on button "Volgende vraag" at bounding box center [615, 395] width 588 height 41
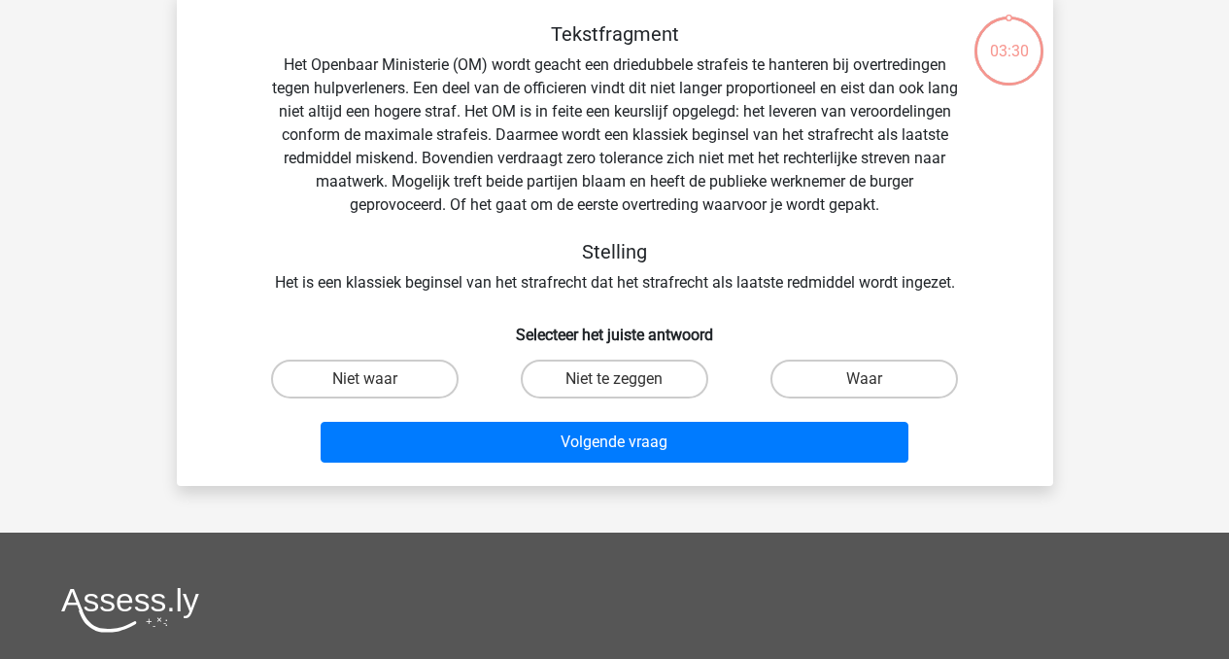
scroll to position [89, 0]
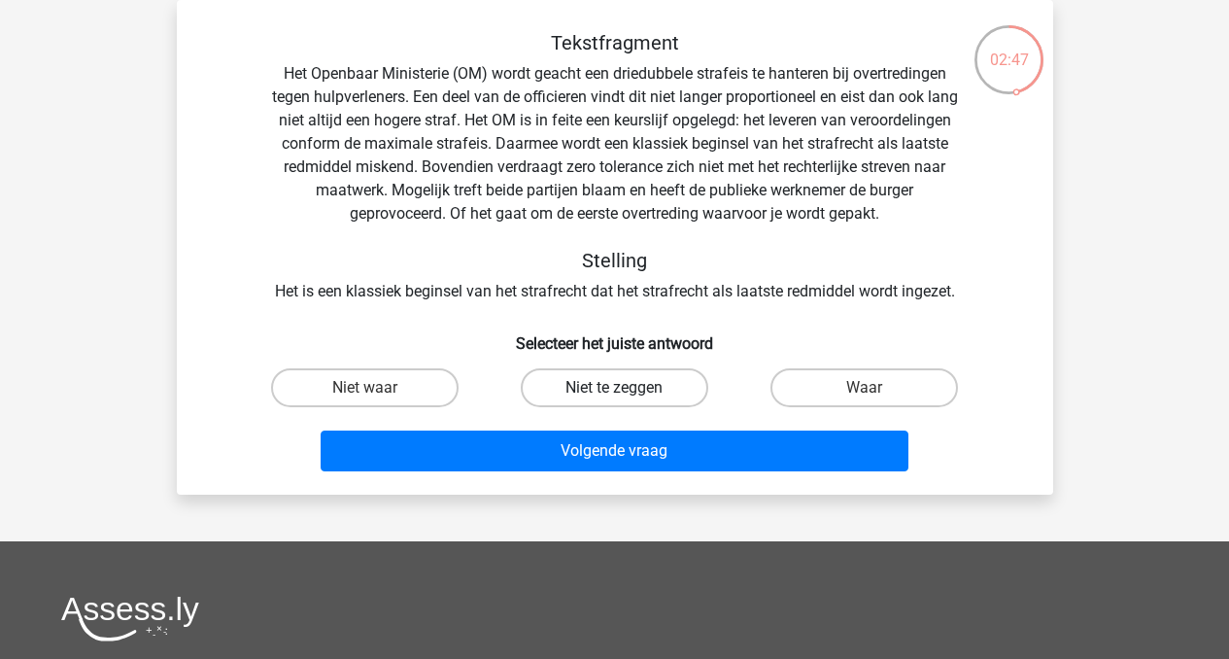
click at [633, 388] on label "Niet te zeggen" at bounding box center [615, 387] width 188 height 39
click at [627, 388] on input "Niet te zeggen" at bounding box center [620, 394] width 13 height 13
radio input "true"
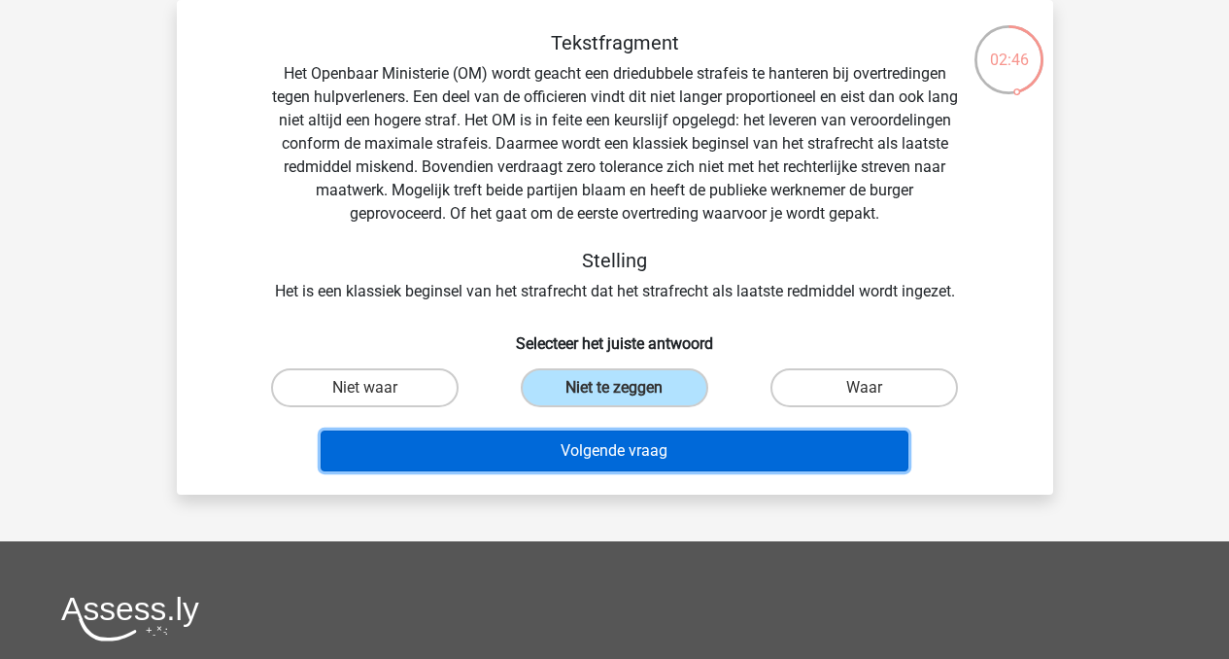
click at [638, 451] on button "Volgende vraag" at bounding box center [615, 451] width 588 height 41
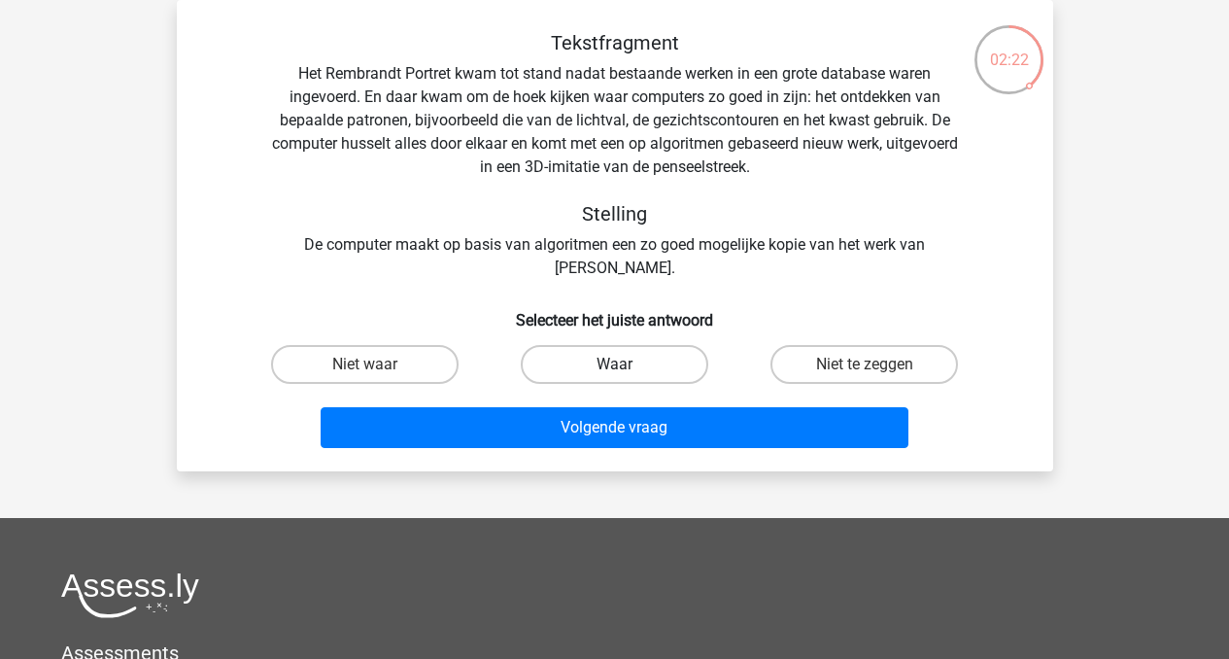
click at [656, 368] on label "Waar" at bounding box center [615, 364] width 188 height 39
click at [627, 368] on input "Waar" at bounding box center [620, 370] width 13 height 13
radio input "true"
click at [396, 373] on label "Niet waar" at bounding box center [365, 364] width 188 height 39
click at [377, 373] on input "Niet waar" at bounding box center [370, 370] width 13 height 13
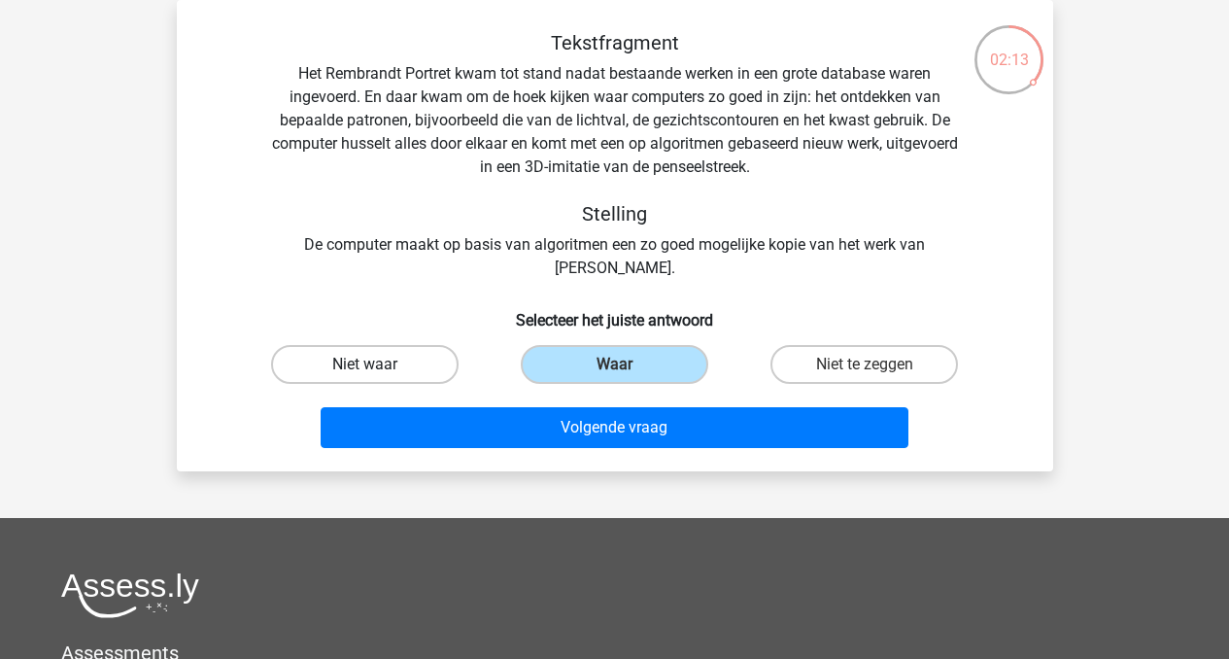
radio input "true"
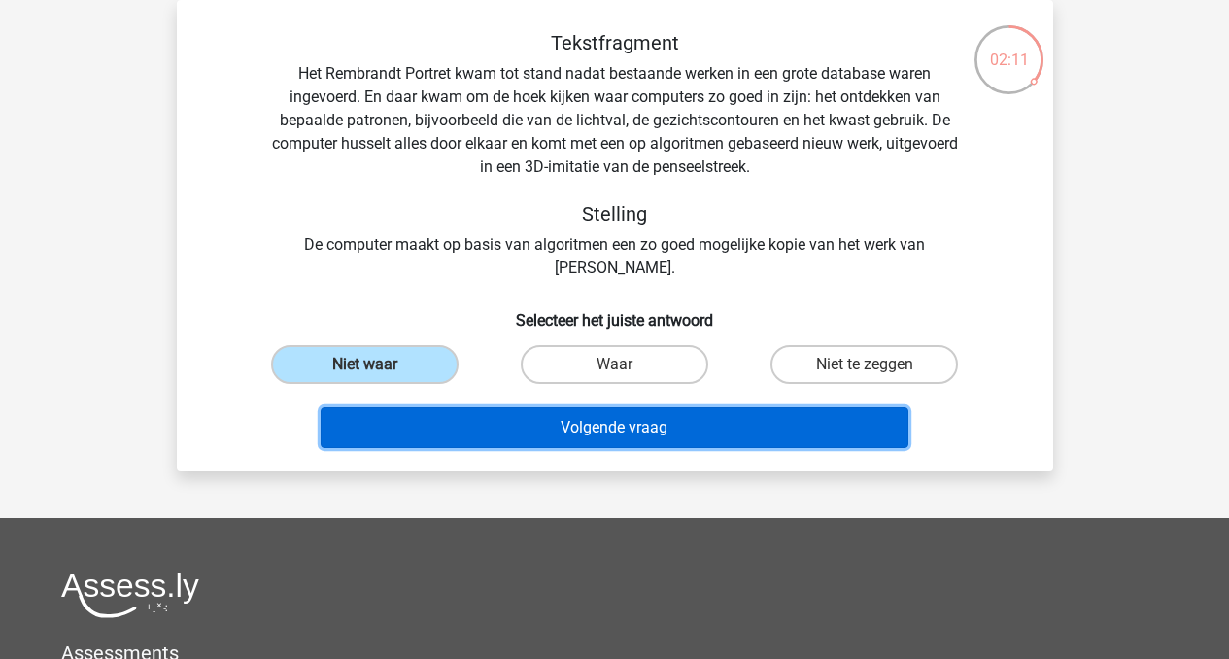
click at [546, 433] on button "Volgende vraag" at bounding box center [615, 427] width 588 height 41
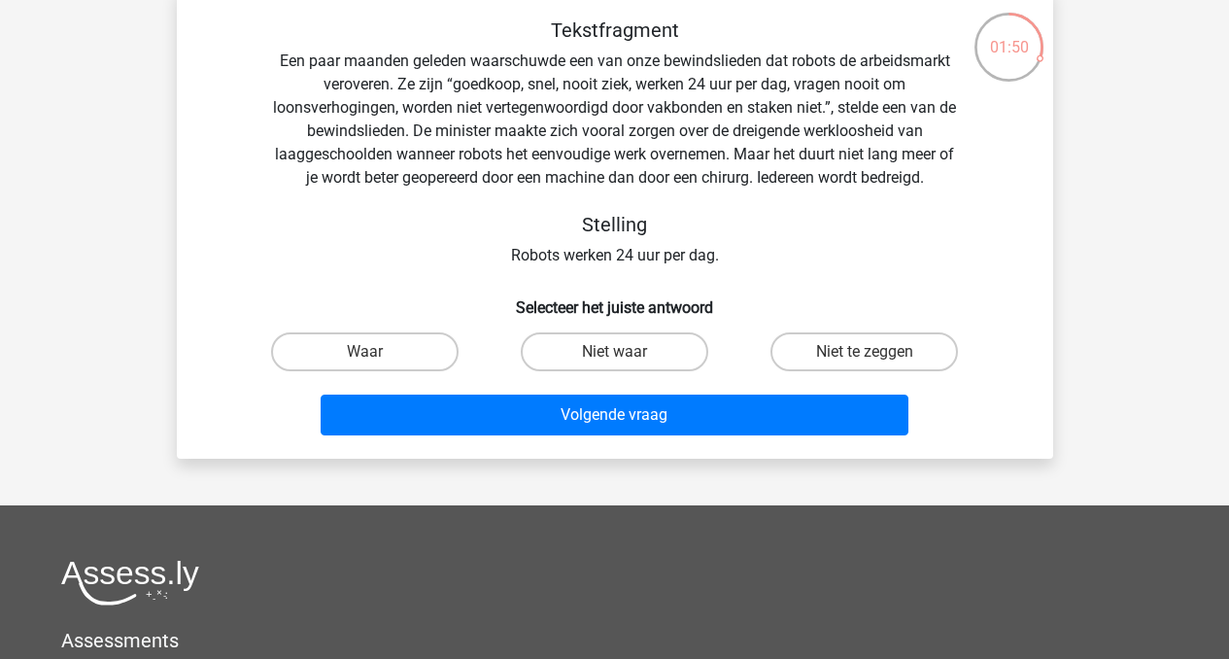
scroll to position [100, 0]
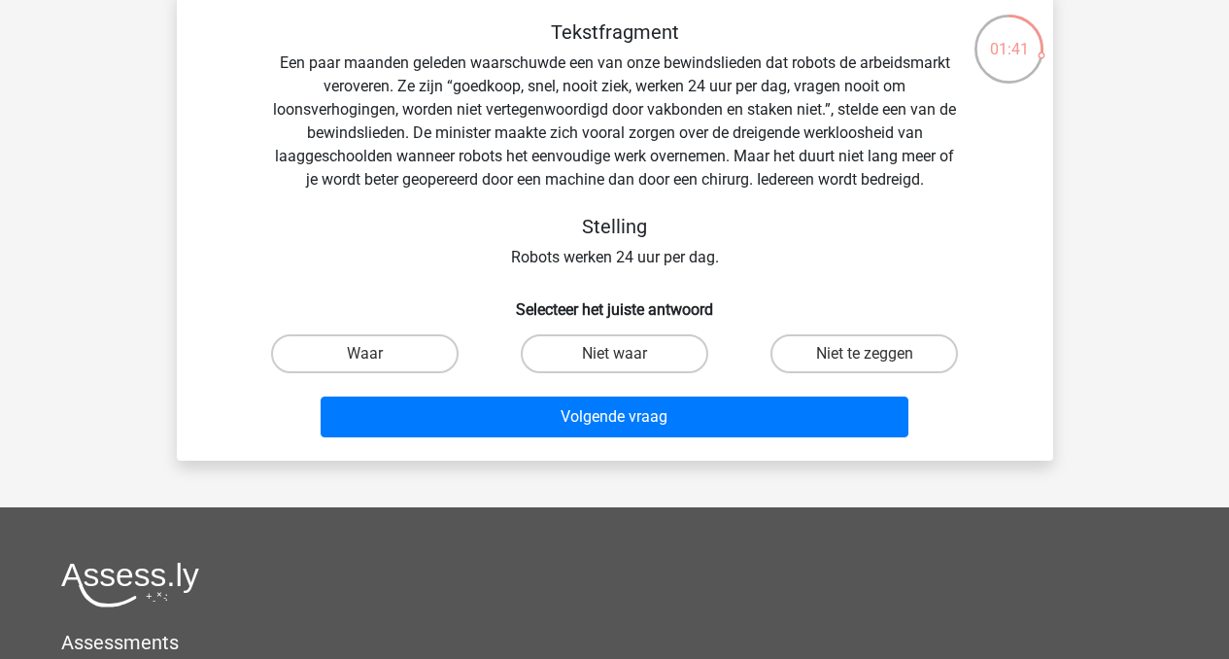
click at [375, 358] on input "Waar" at bounding box center [370, 360] width 13 height 13
radio input "true"
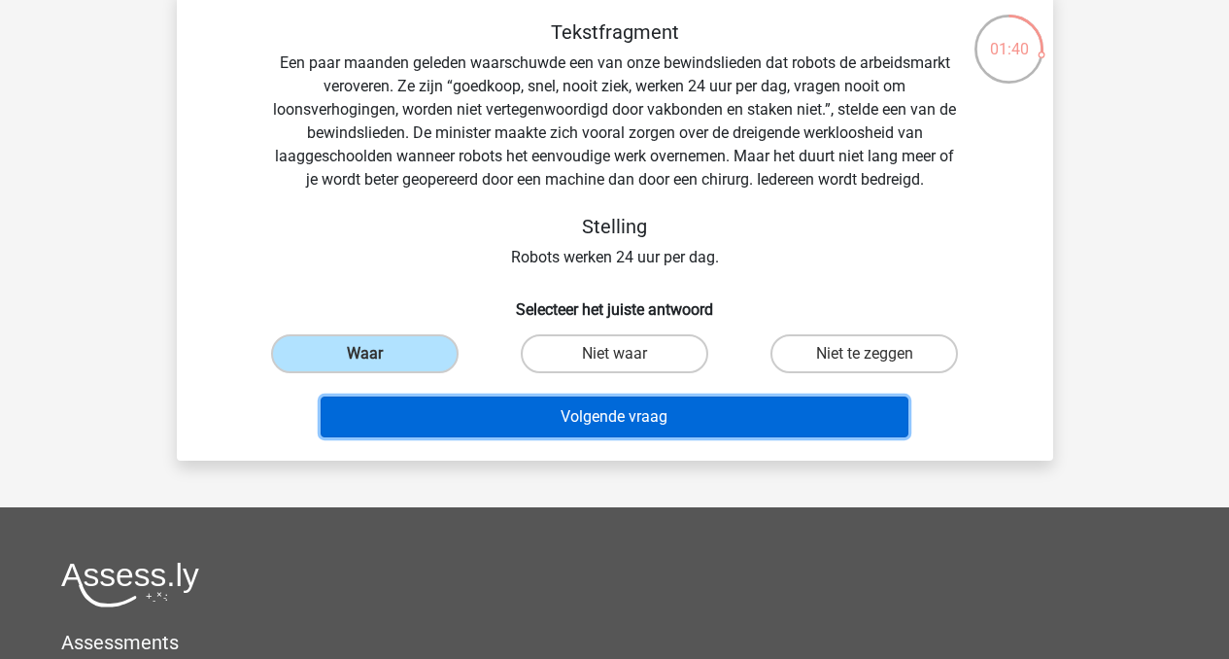
click at [555, 425] on button "Volgende vraag" at bounding box center [615, 417] width 588 height 41
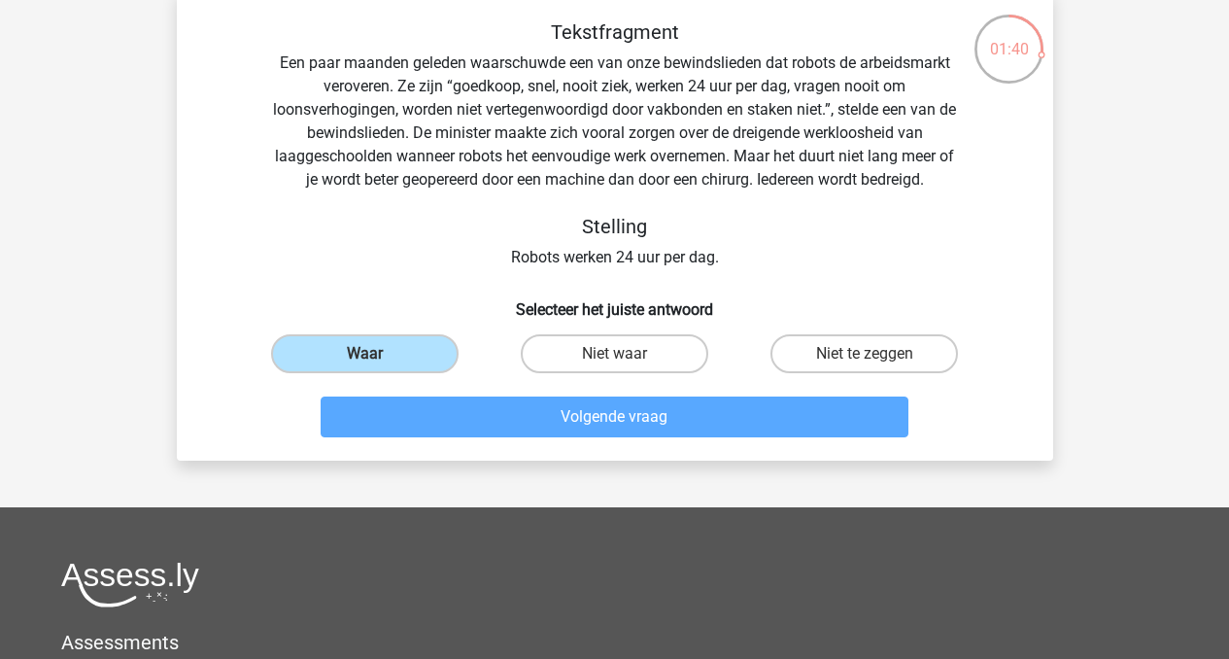
scroll to position [89, 0]
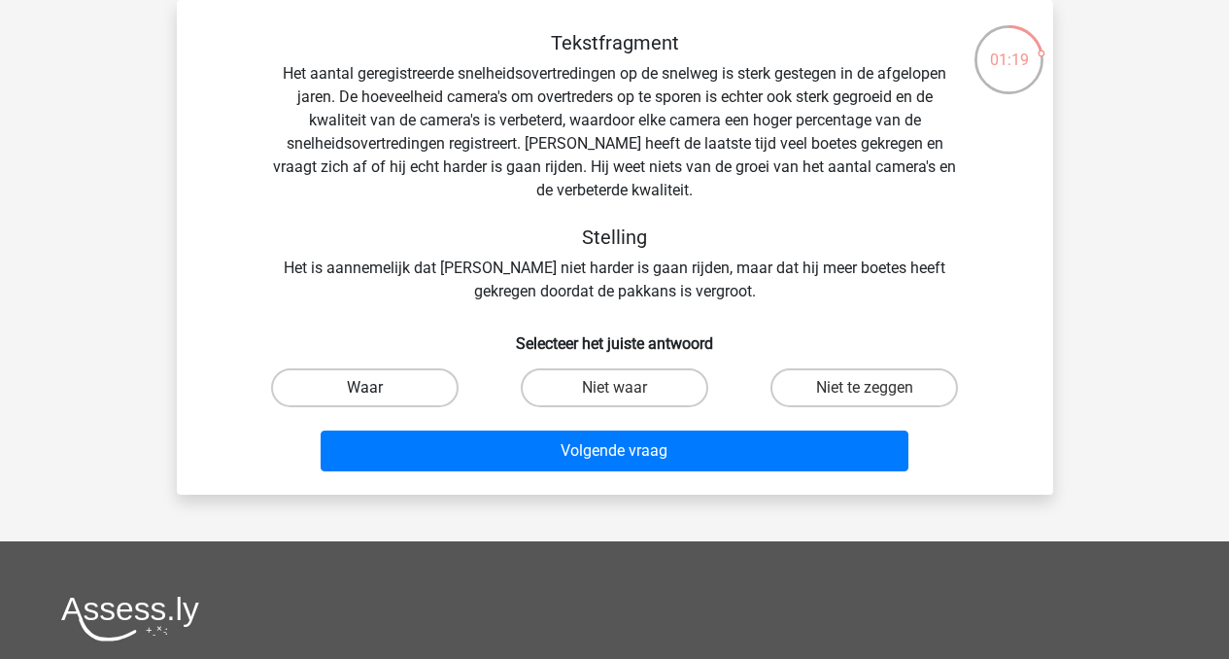
click at [359, 387] on label "Waar" at bounding box center [365, 387] width 188 height 39
click at [364, 388] on input "Waar" at bounding box center [370, 394] width 13 height 13
radio input "true"
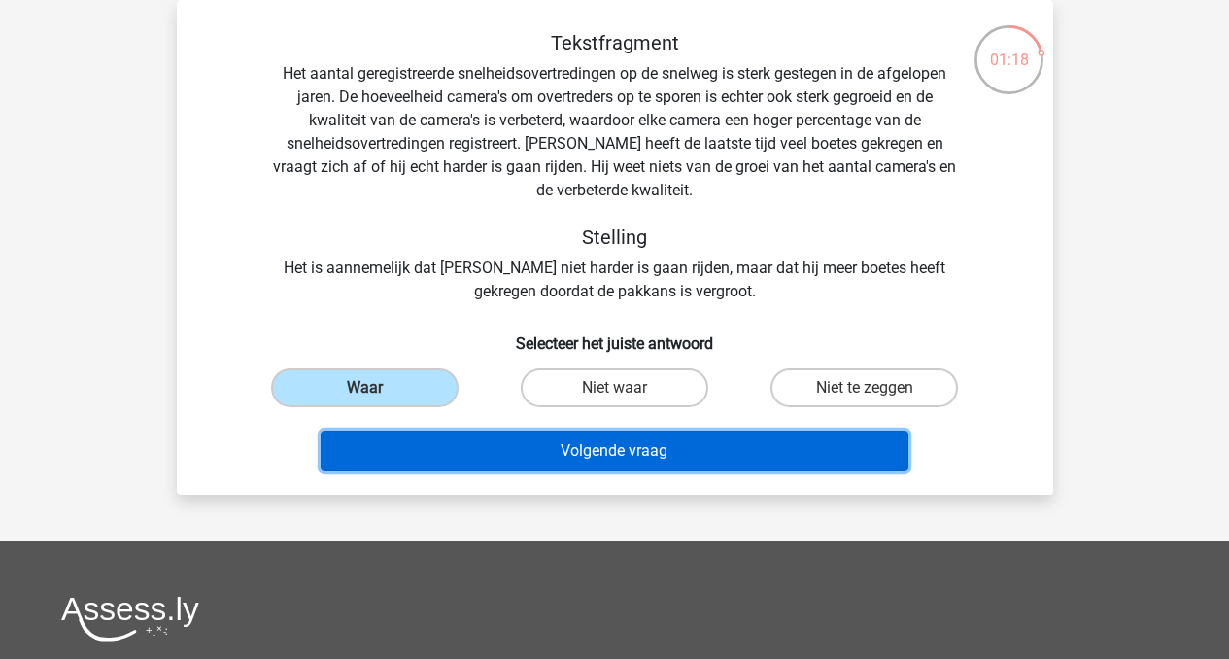
click at [584, 459] on button "Volgende vraag" at bounding box center [615, 451] width 588 height 41
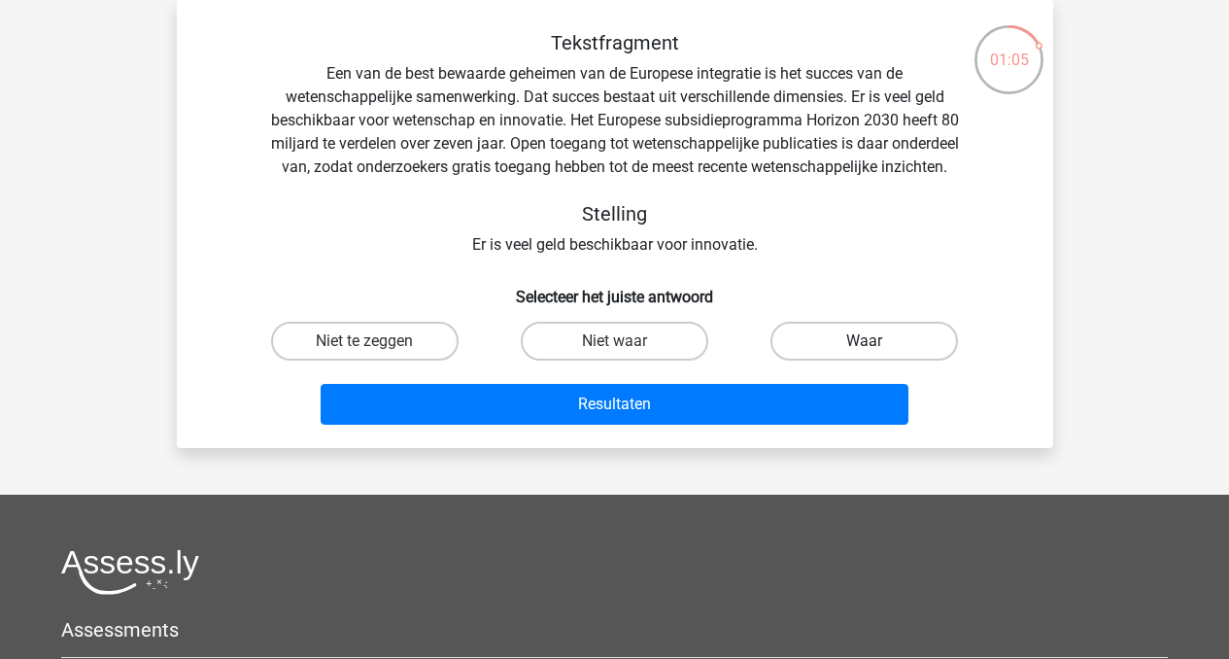
click at [814, 361] on label "Waar" at bounding box center [865, 341] width 188 height 39
click at [865, 354] on input "Waar" at bounding box center [871, 347] width 13 height 13
radio input "true"
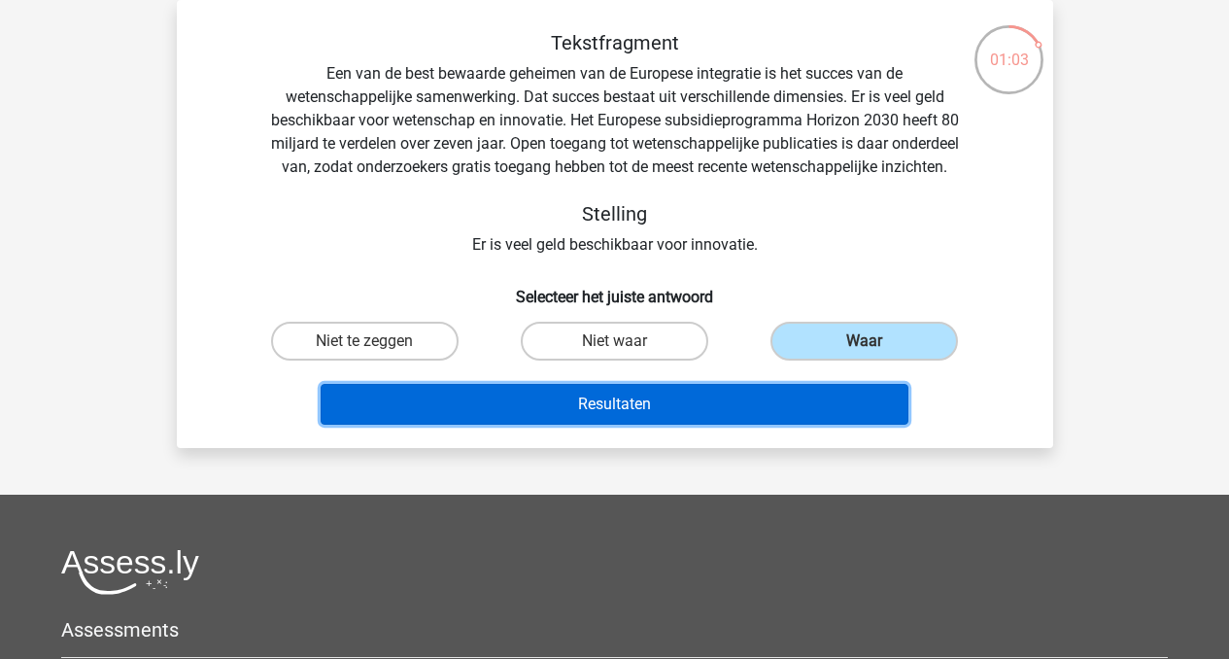
click at [717, 425] on button "Resultaten" at bounding box center [615, 404] width 588 height 41
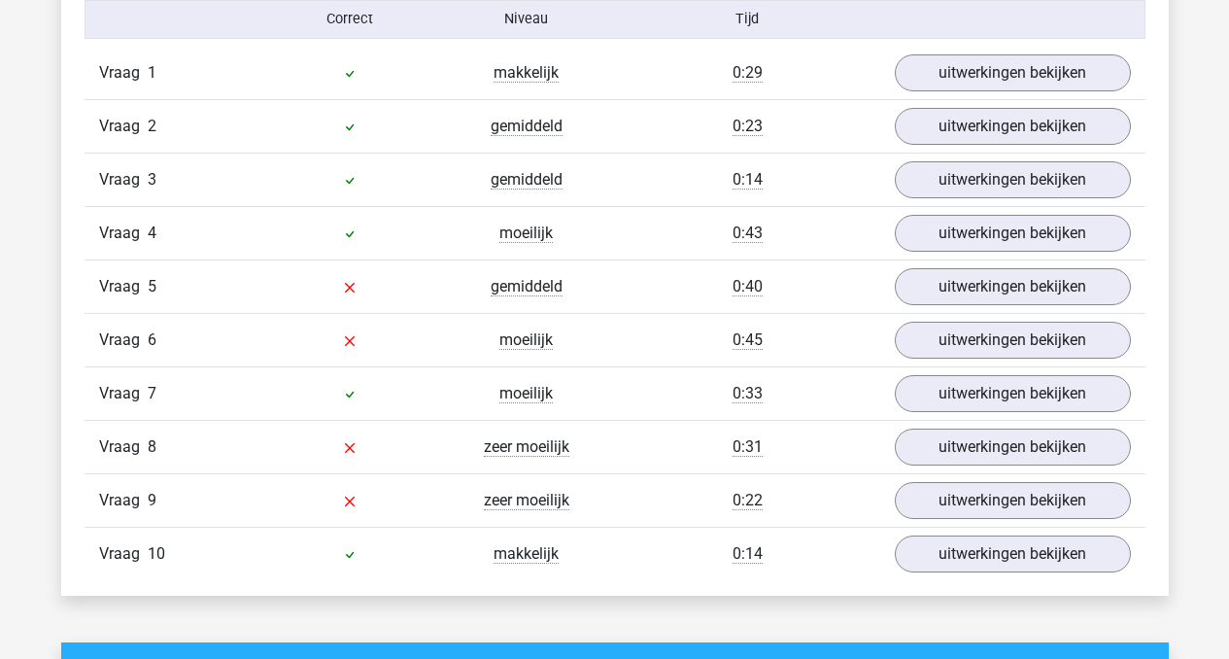
scroll to position [1632, 0]
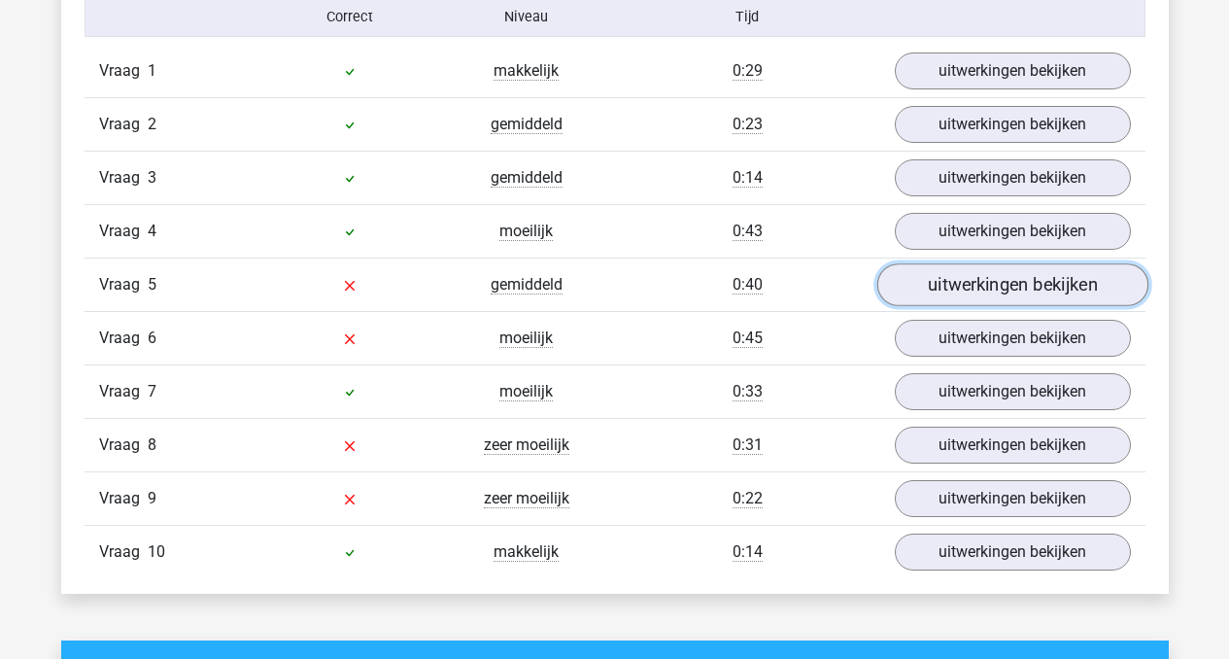
click at [1071, 291] on link "uitwerkingen bekijken" at bounding box center [1012, 284] width 271 height 43
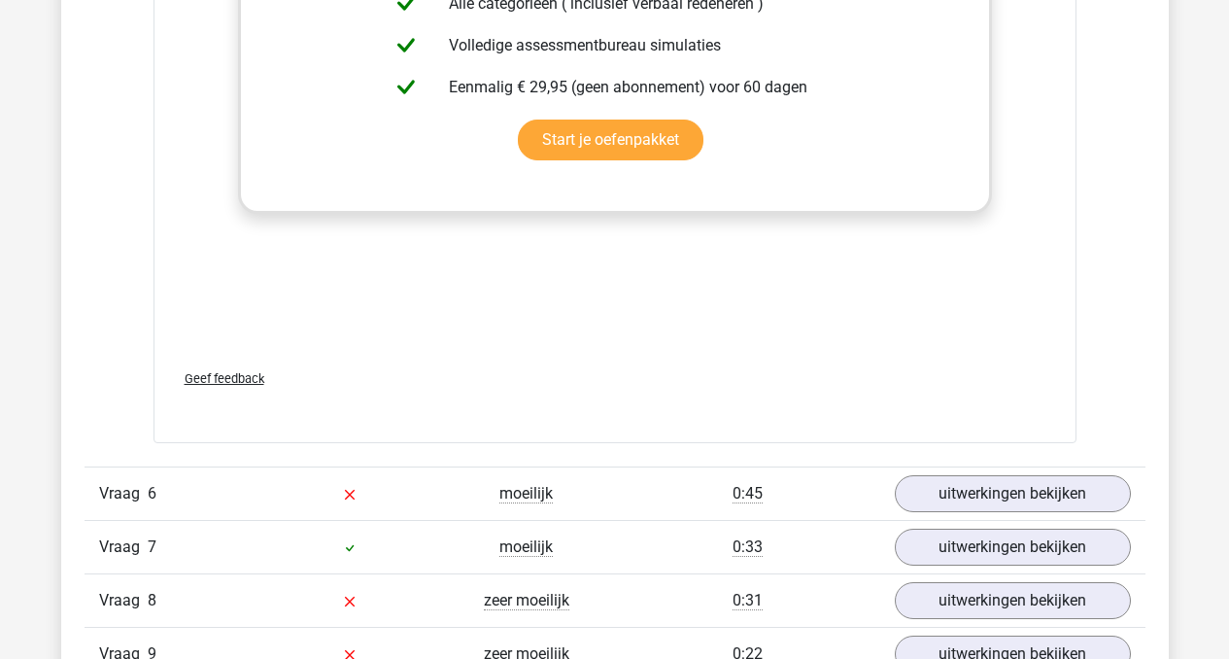
scroll to position [2572, 0]
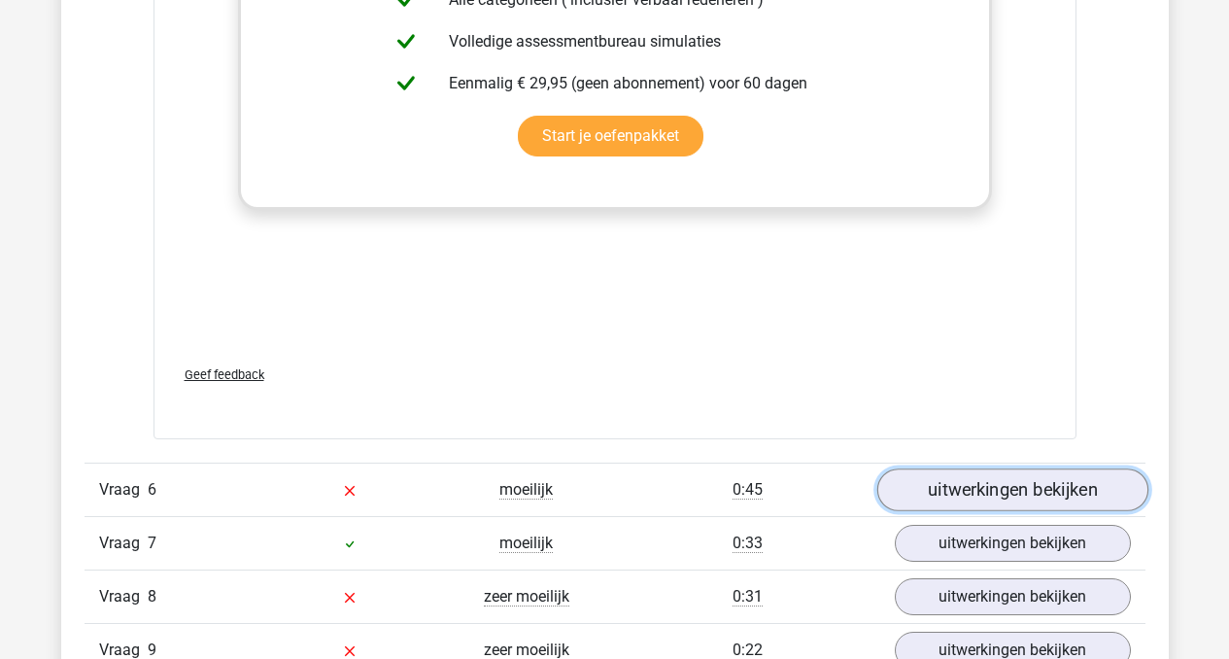
click at [954, 489] on link "uitwerkingen bekijken" at bounding box center [1012, 489] width 271 height 43
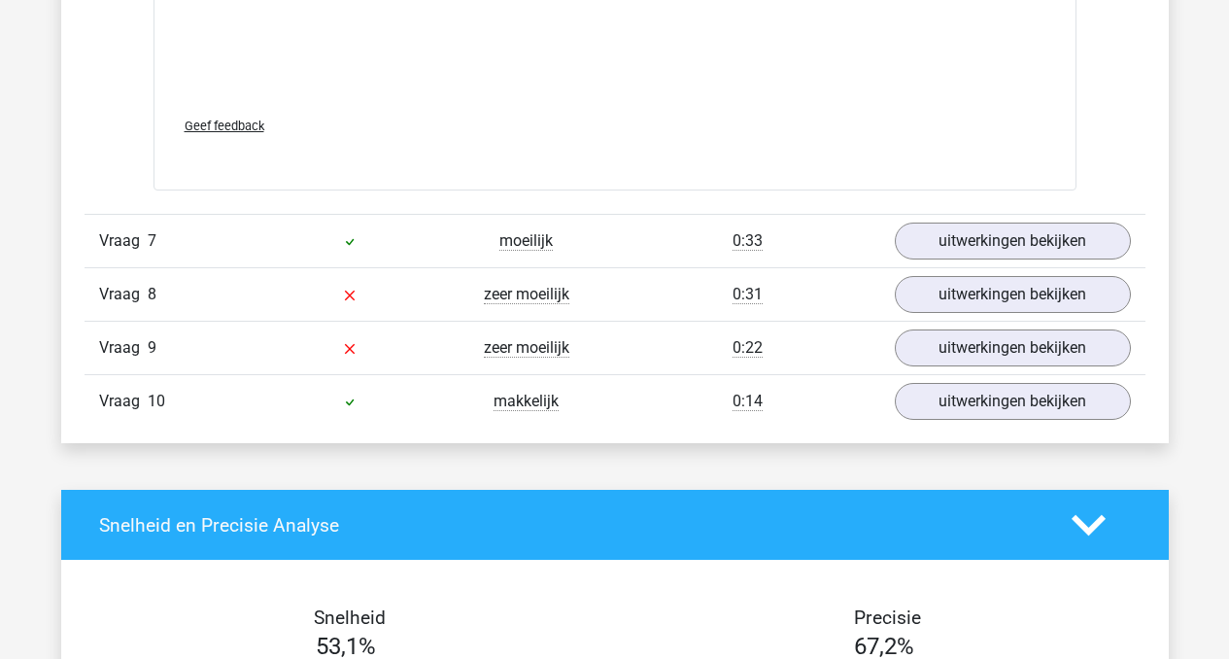
scroll to position [4043, 0]
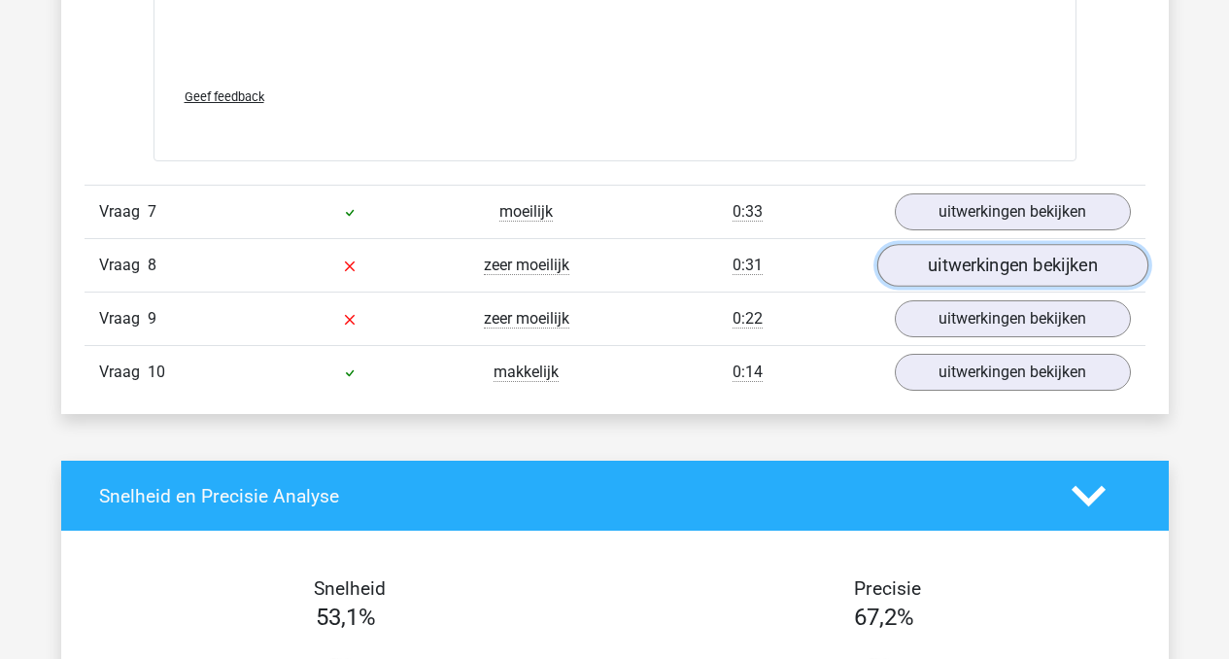
click at [956, 265] on link "uitwerkingen bekijken" at bounding box center [1012, 265] width 271 height 43
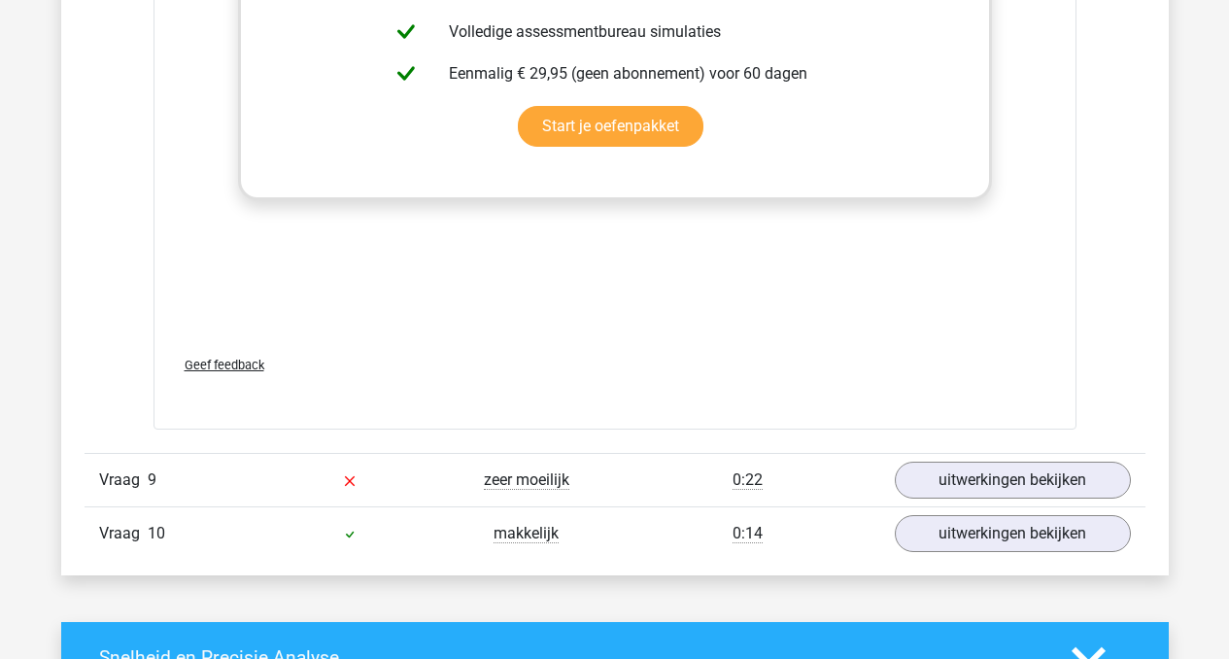
scroll to position [5001, 0]
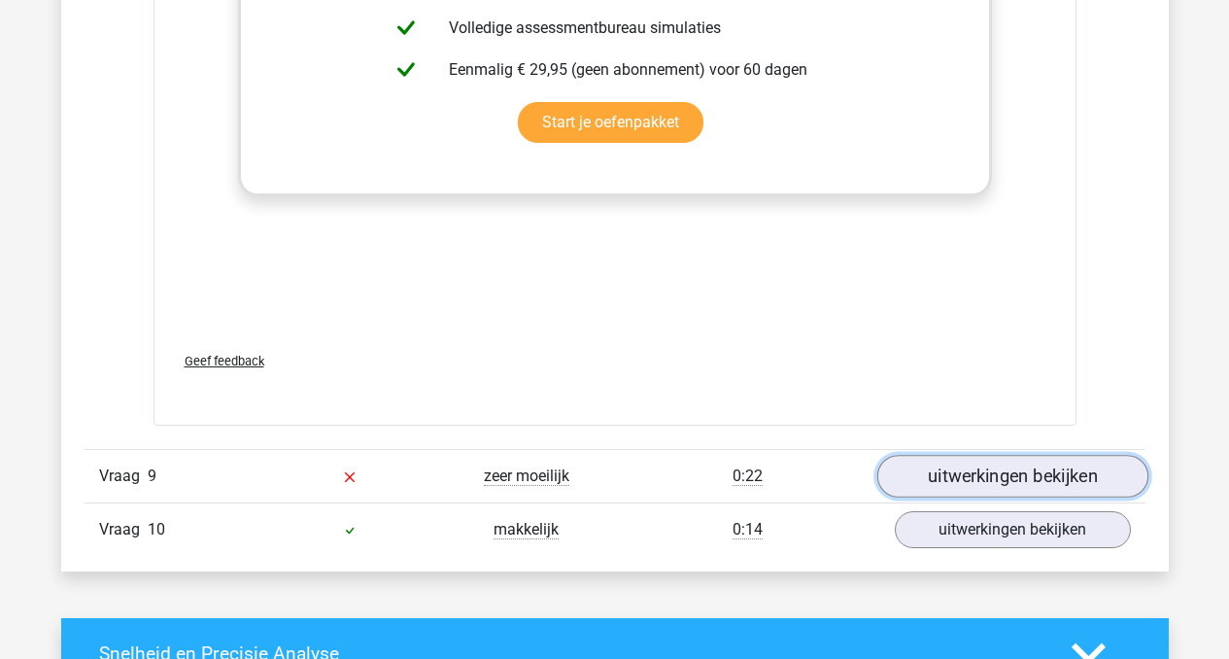
click at [947, 477] on link "uitwerkingen bekijken" at bounding box center [1012, 477] width 271 height 43
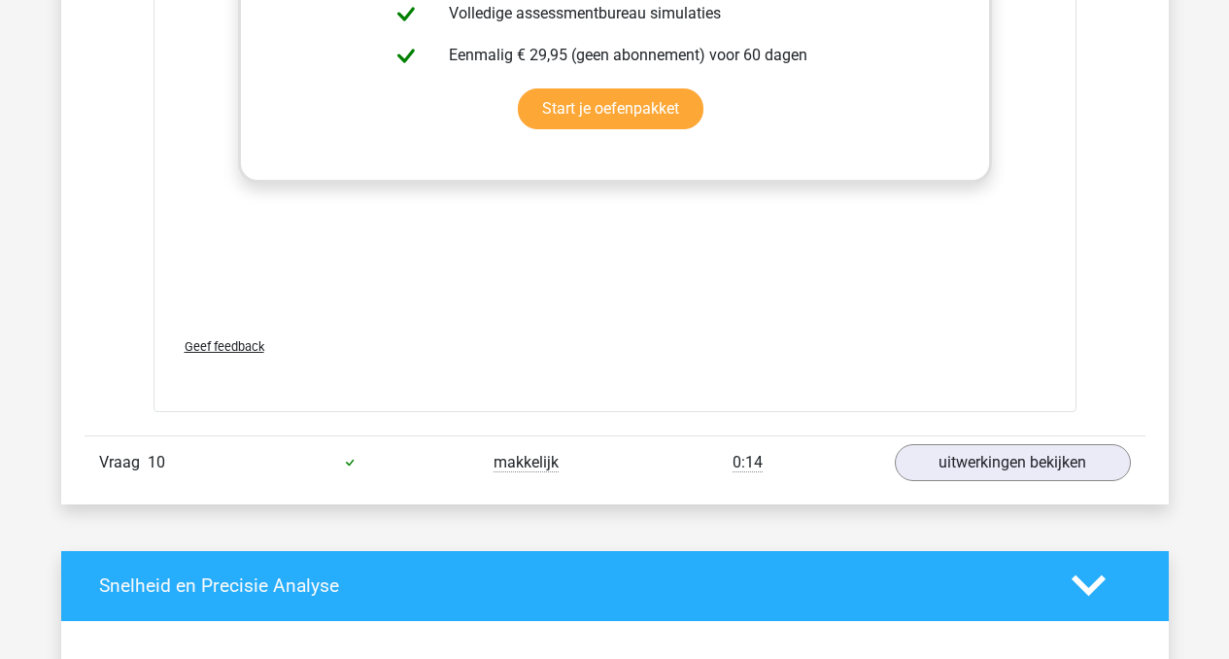
scroll to position [6186, 0]
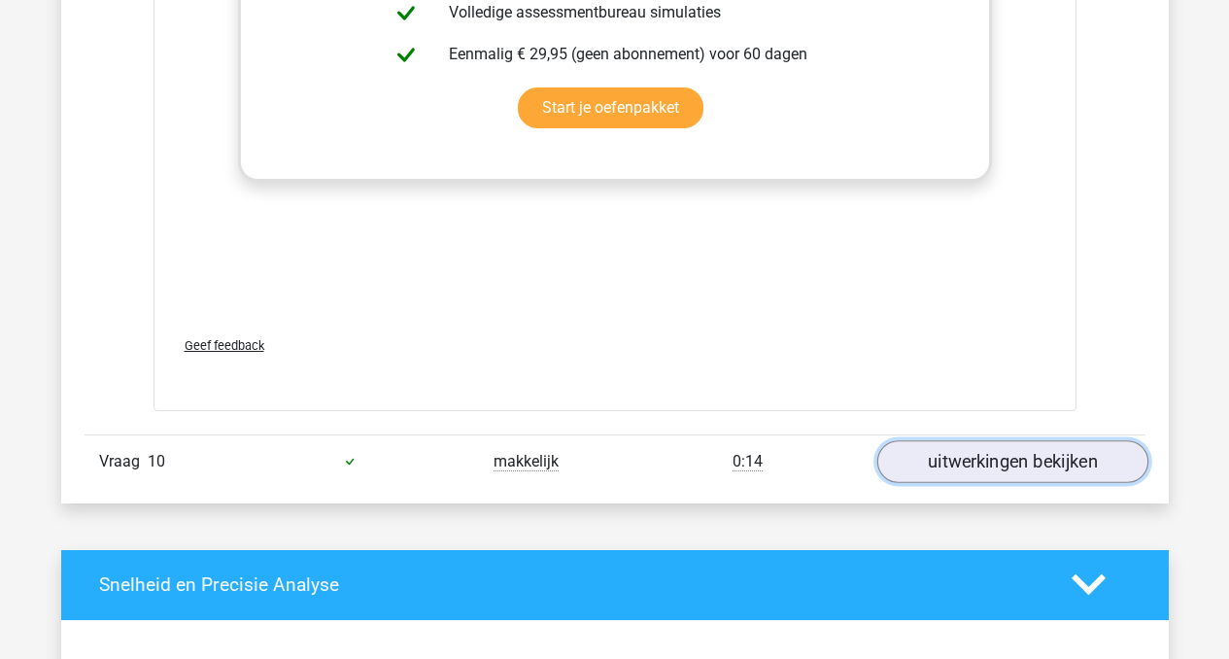
click at [974, 445] on link "uitwerkingen bekijken" at bounding box center [1012, 461] width 271 height 43
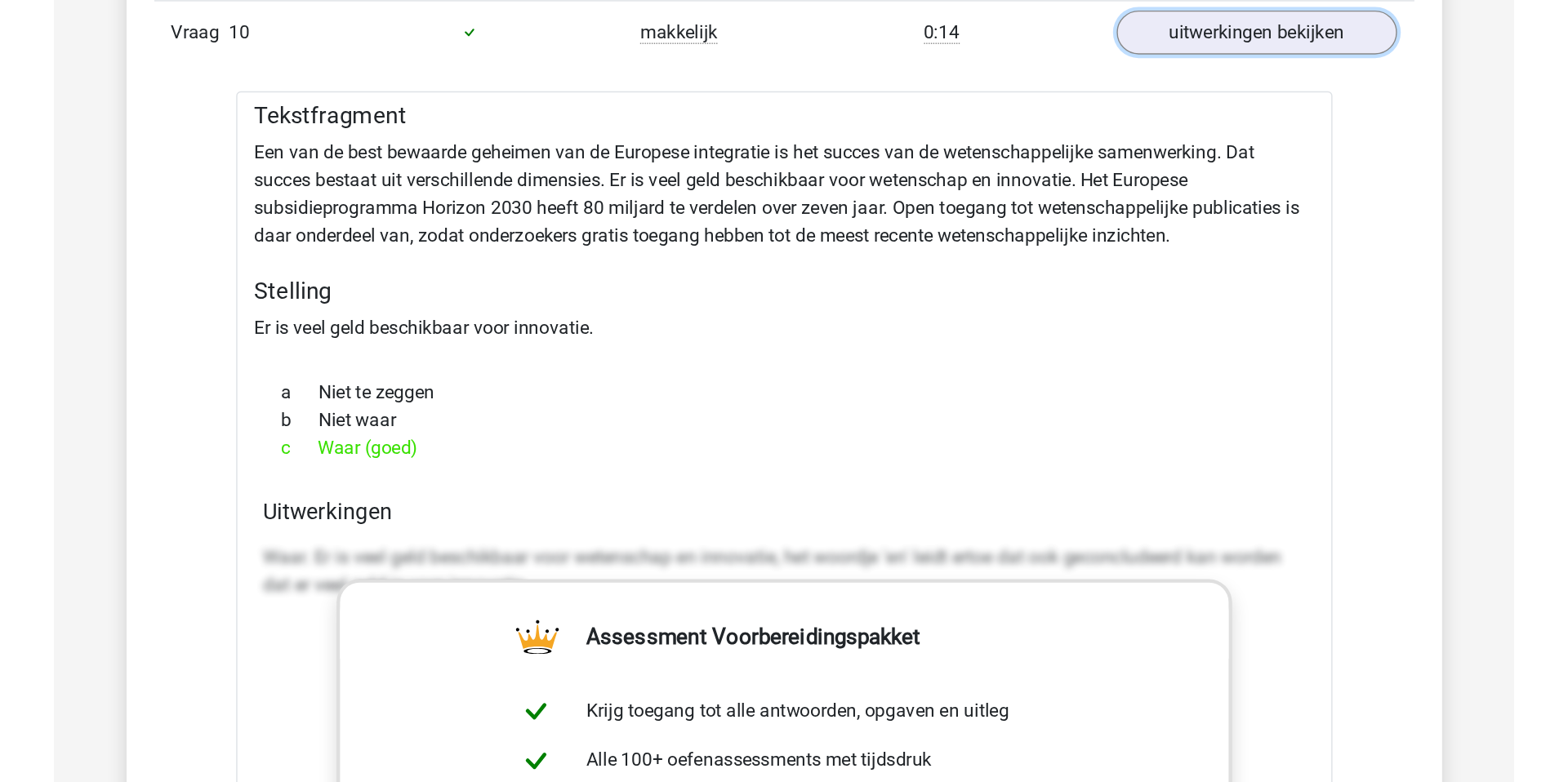
scroll to position [5566, 0]
